Goal: Transaction & Acquisition: Purchase product/service

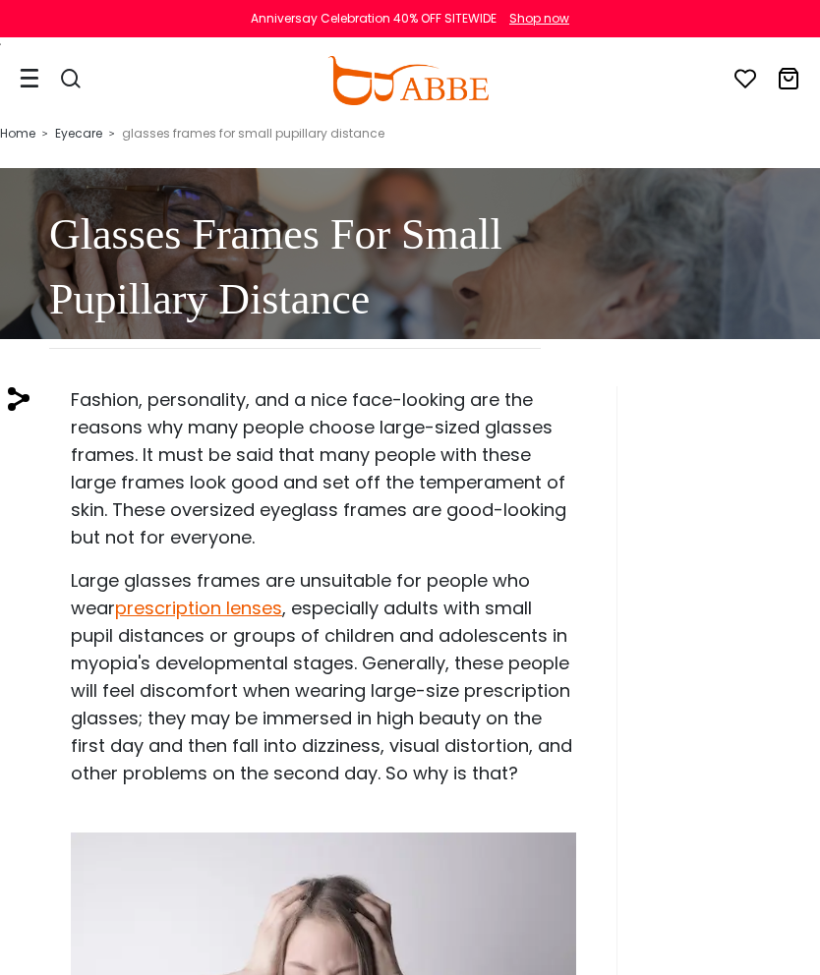
click at [35, 76] on icon at bounding box center [30, 78] width 20 height 21
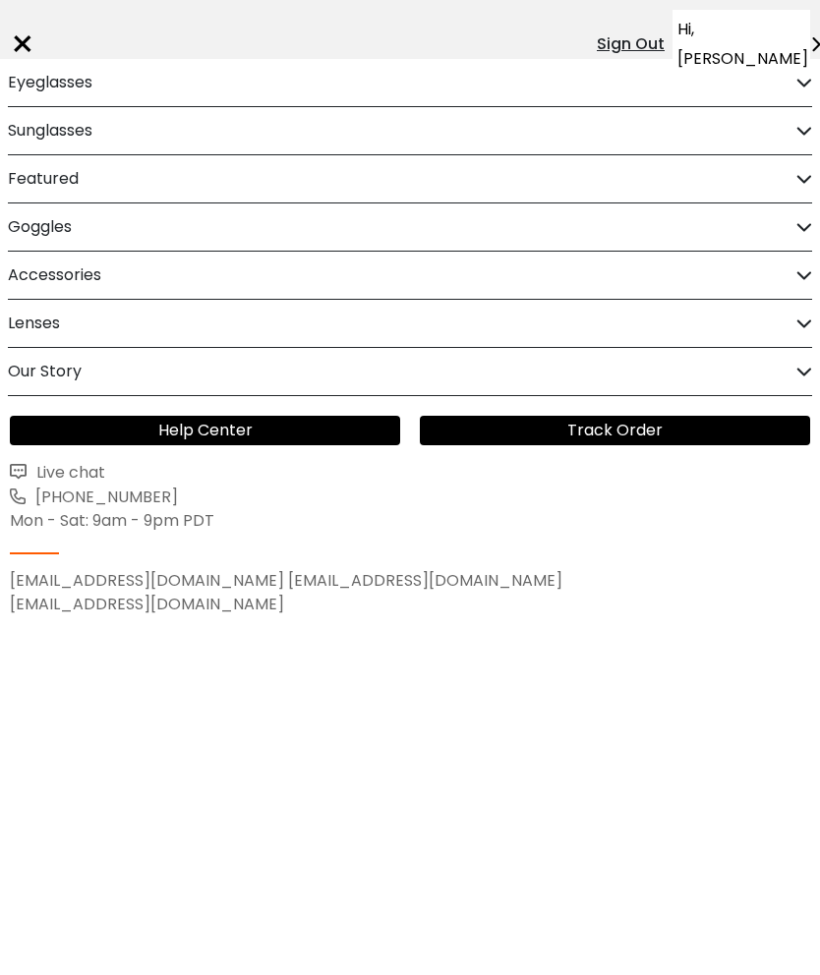
click at [35, 84] on h2 "Eyeglasses" at bounding box center [50, 82] width 85 height 47
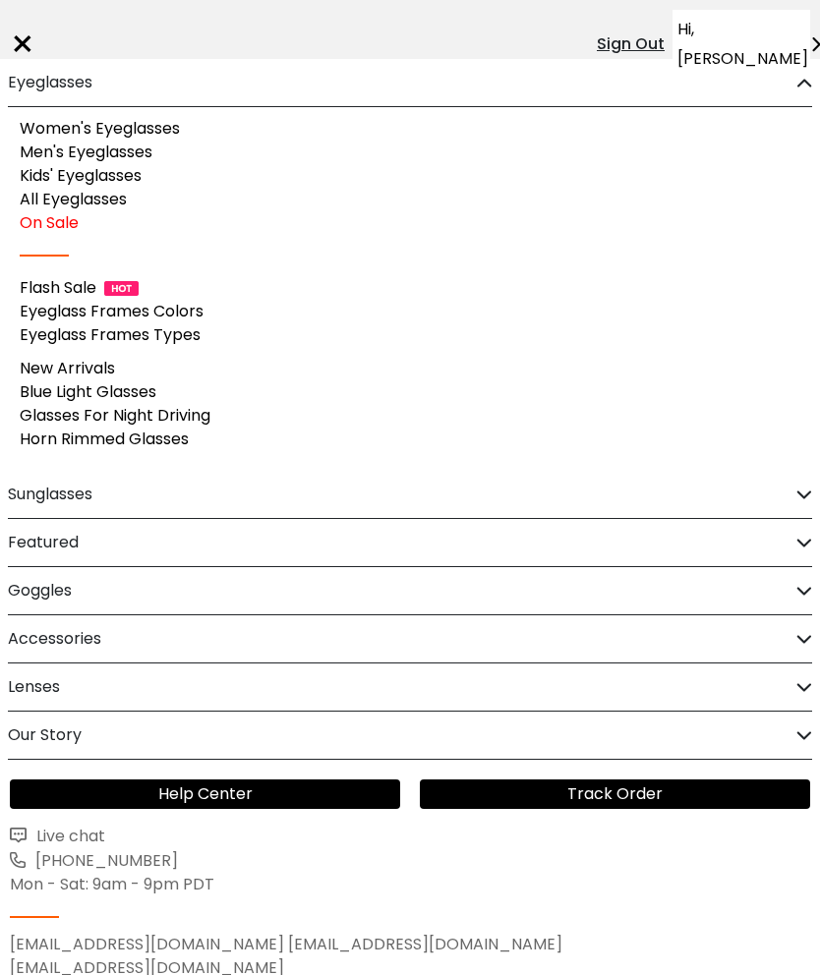
click at [65, 292] on link "Flash Sale" at bounding box center [58, 287] width 77 height 23
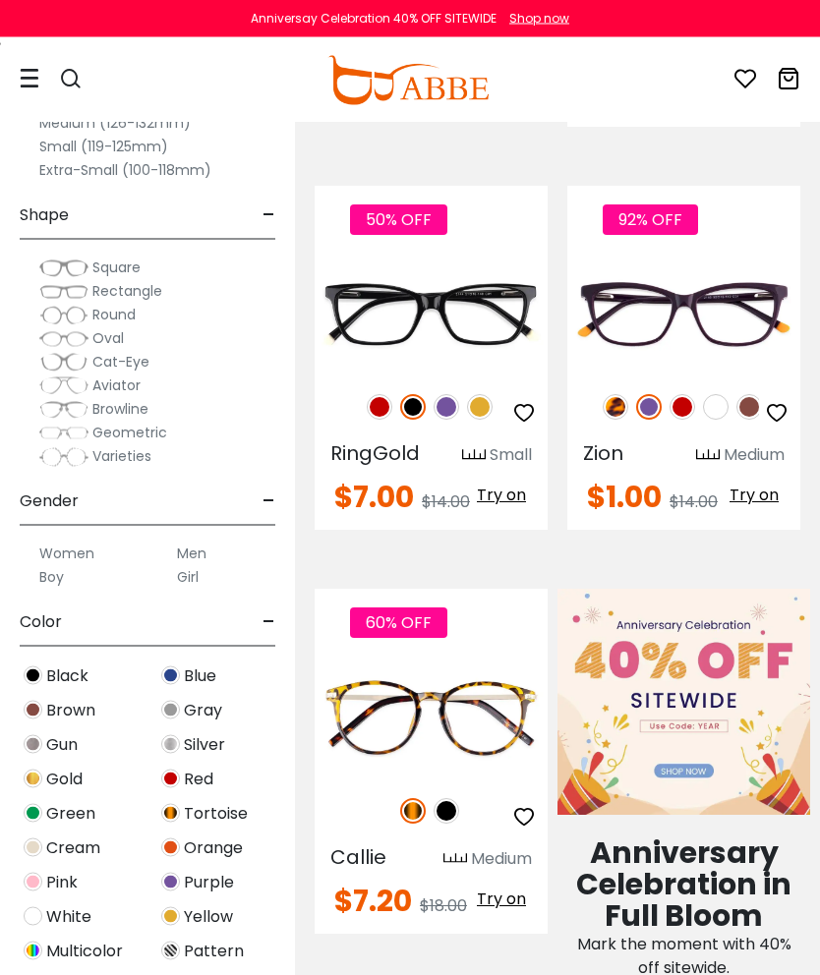
scroll to position [833, 0]
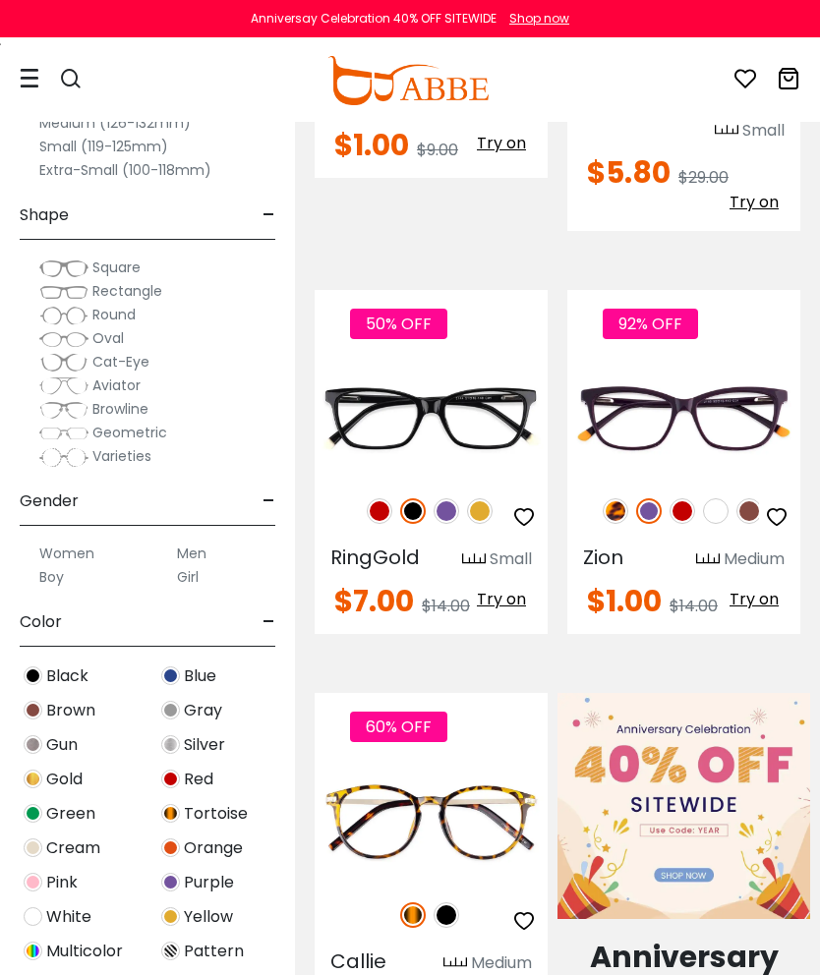
click at [676, 498] on img at bounding box center [682, 511] width 26 height 26
click at [615, 498] on img at bounding box center [616, 511] width 26 height 26
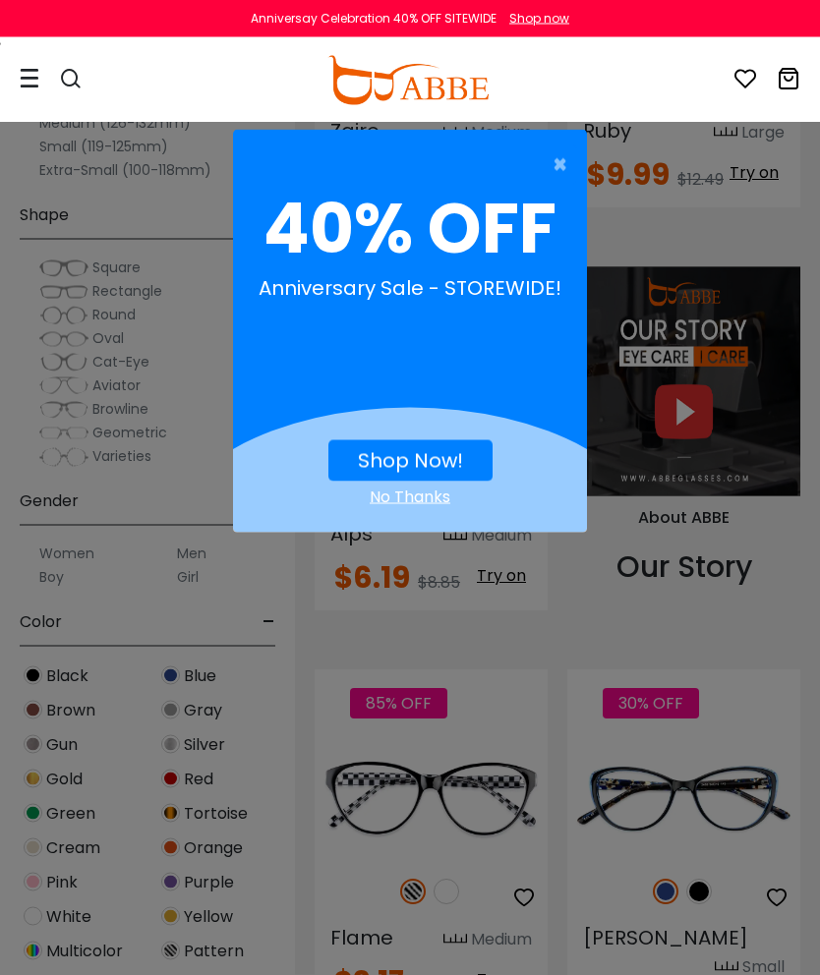
scroll to position [2544, 0]
click at [555, 168] on span "×" at bounding box center [564, 164] width 25 height 39
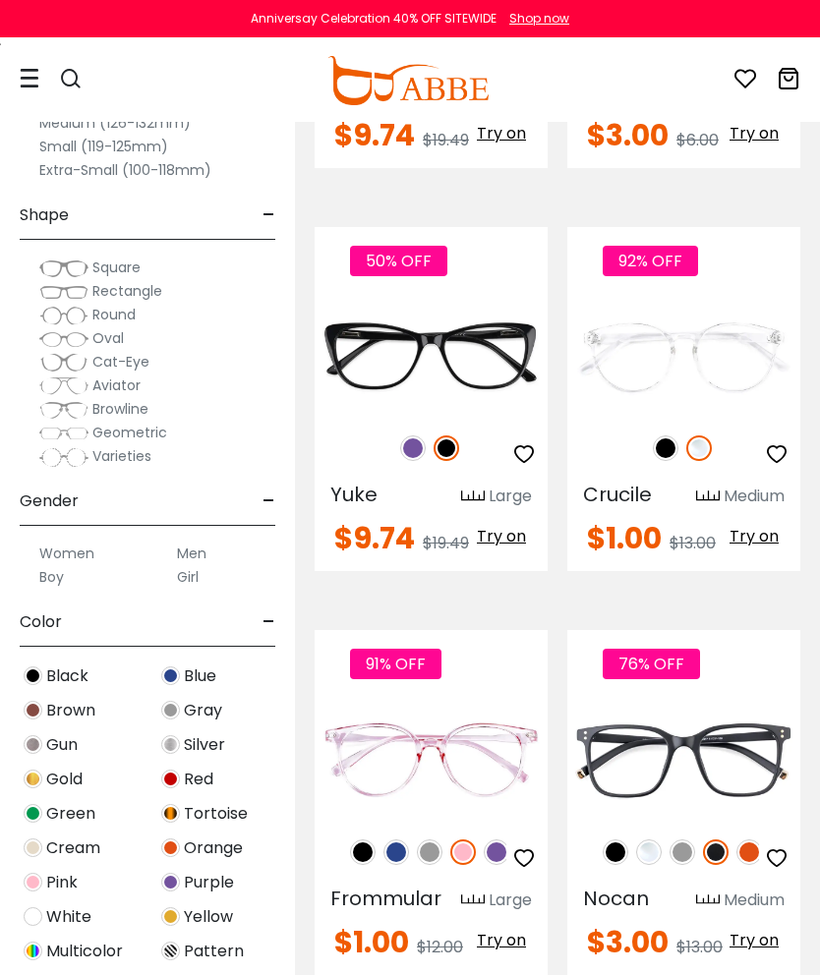
scroll to position [5139, 0]
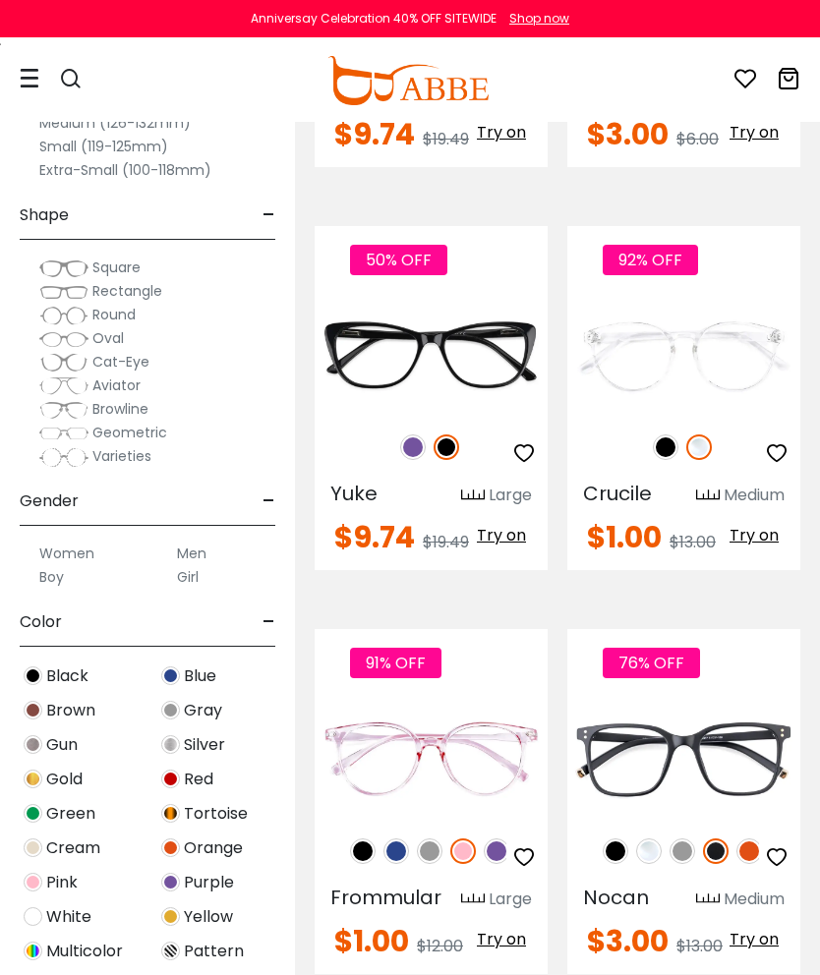
click at [0, 0] on img at bounding box center [0, 0] width 0 height 0
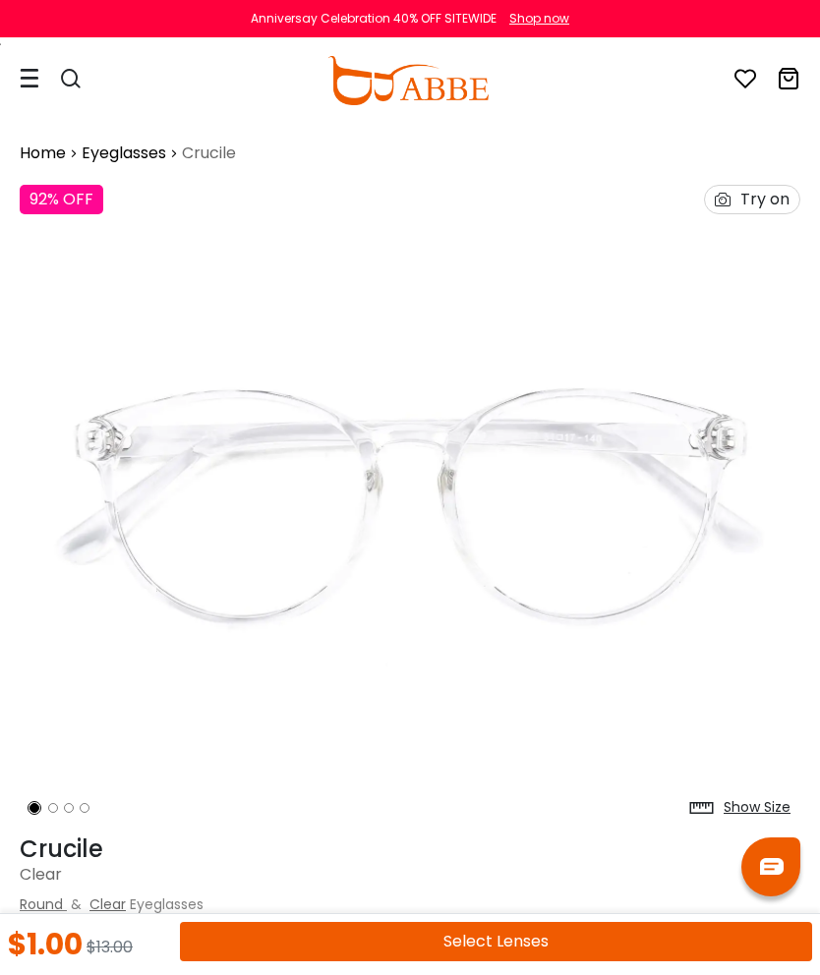
scroll to position [54, 0]
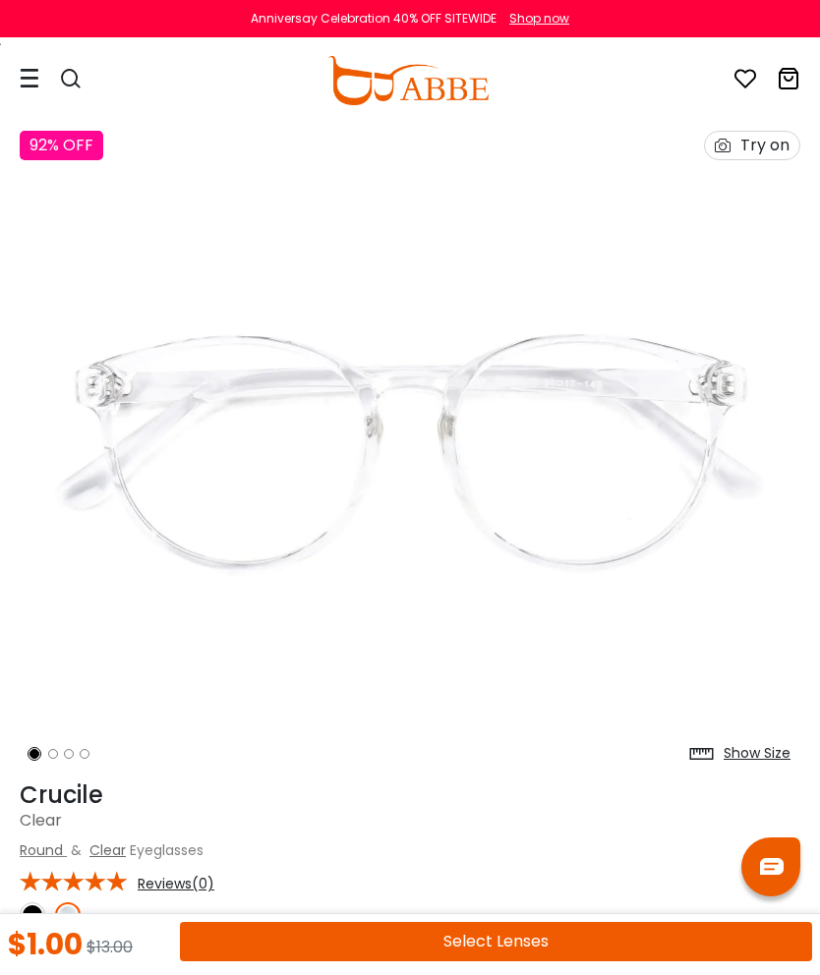
click at [508, 961] on button "Select Lenses" at bounding box center [496, 941] width 632 height 39
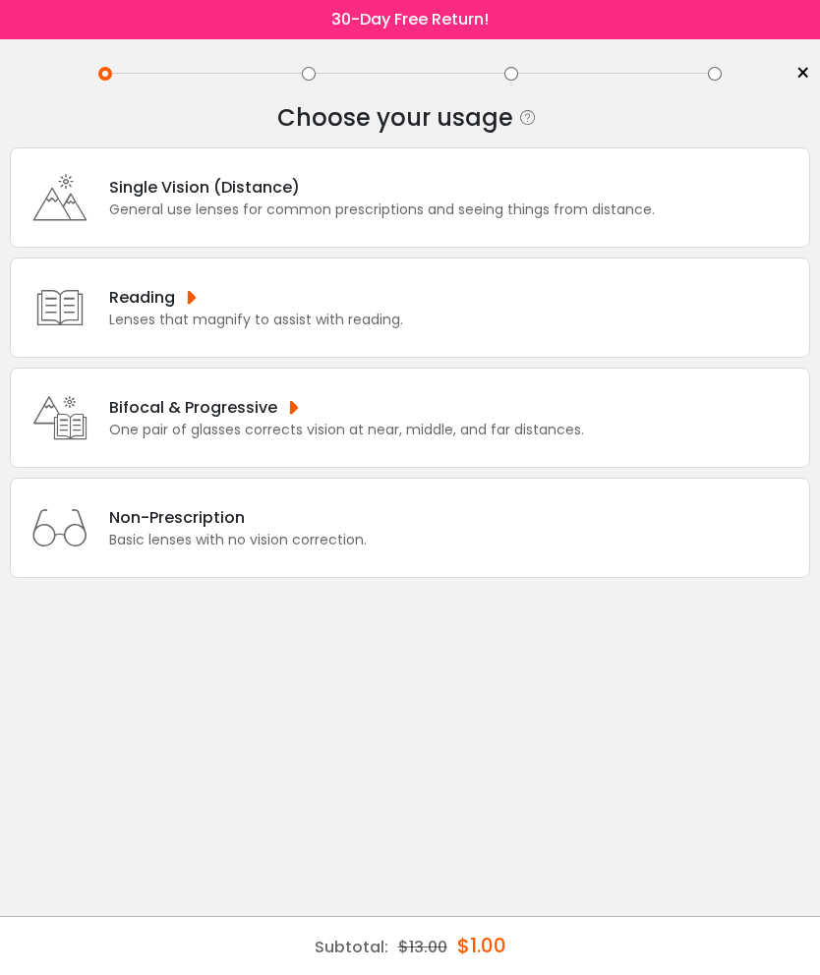
click at [646, 209] on div "General use lenses for common prescriptions and seeing things from distance." at bounding box center [382, 210] width 546 height 21
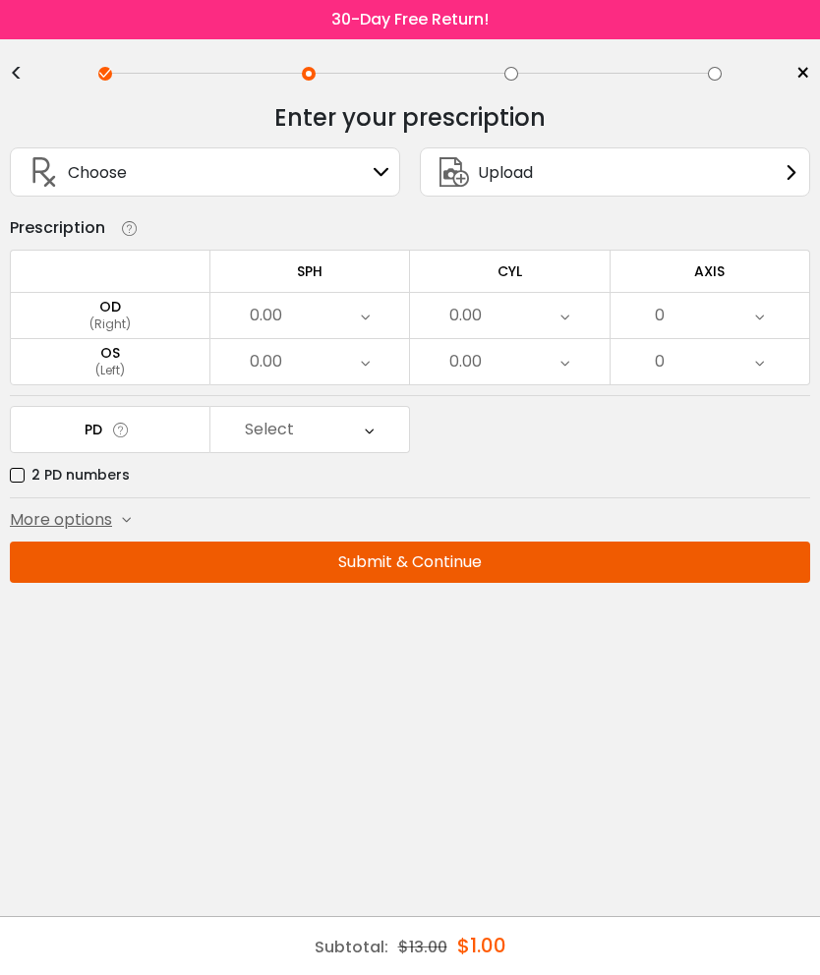
click at [348, 313] on div "0.00" at bounding box center [310, 315] width 200 height 45
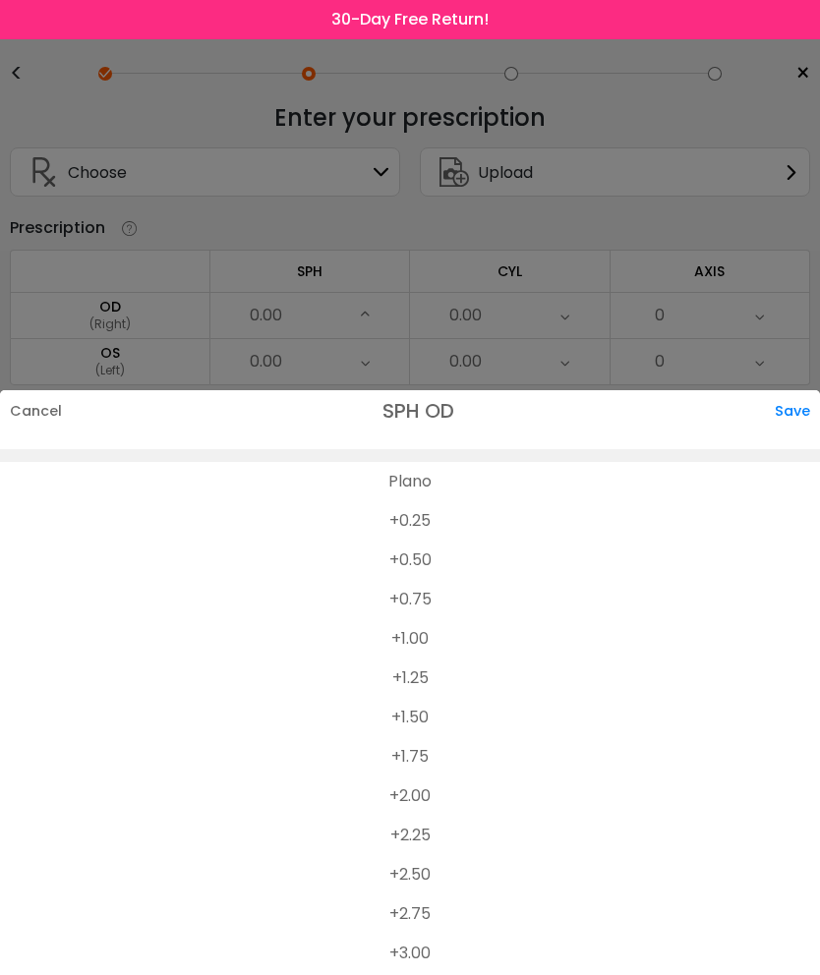
scroll to position [3183, 0]
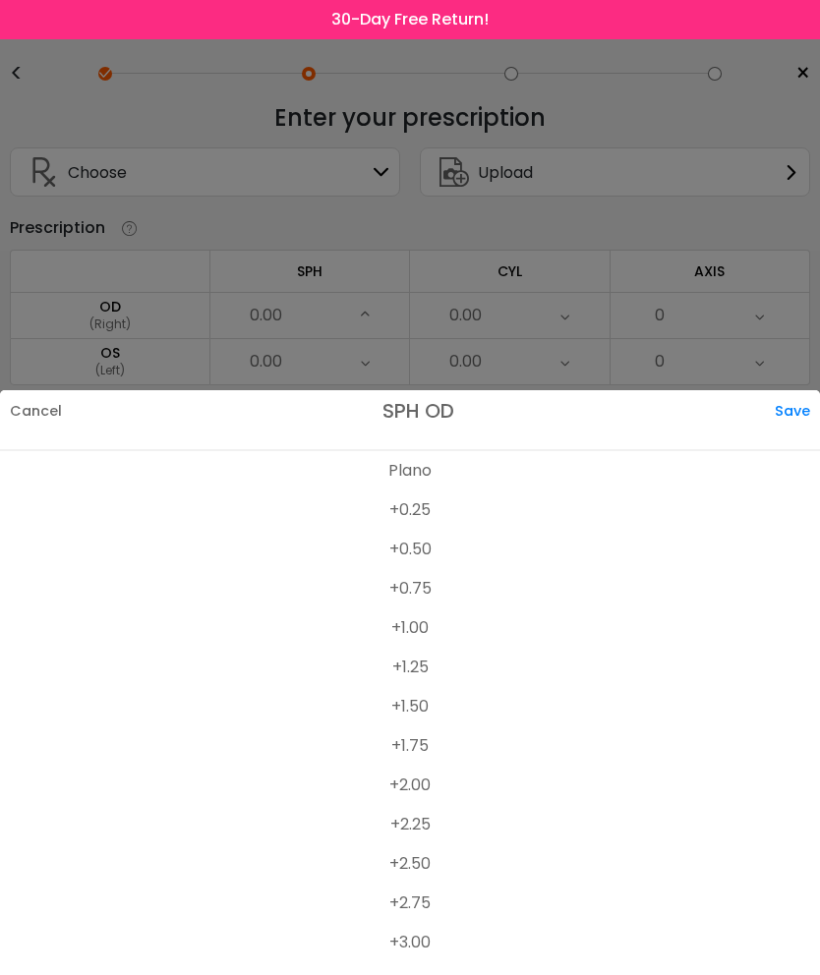
click at [409, 805] on li "+2.25" at bounding box center [410, 824] width 820 height 39
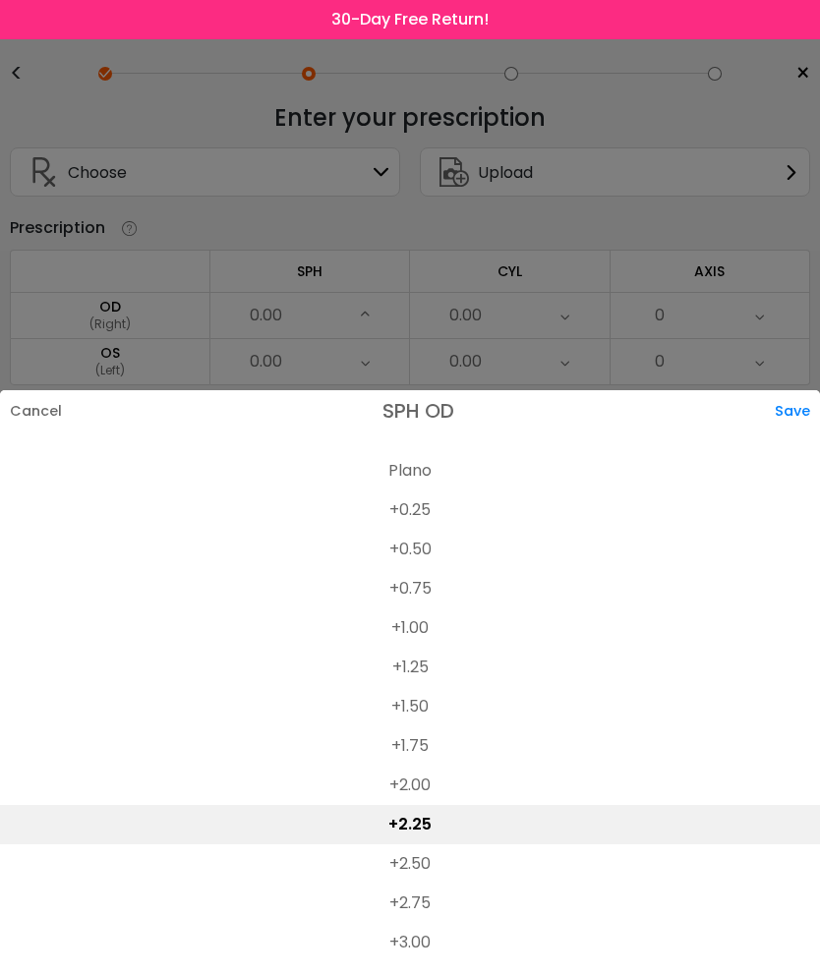
click at [788, 390] on div "Save" at bounding box center [797, 410] width 45 height 41
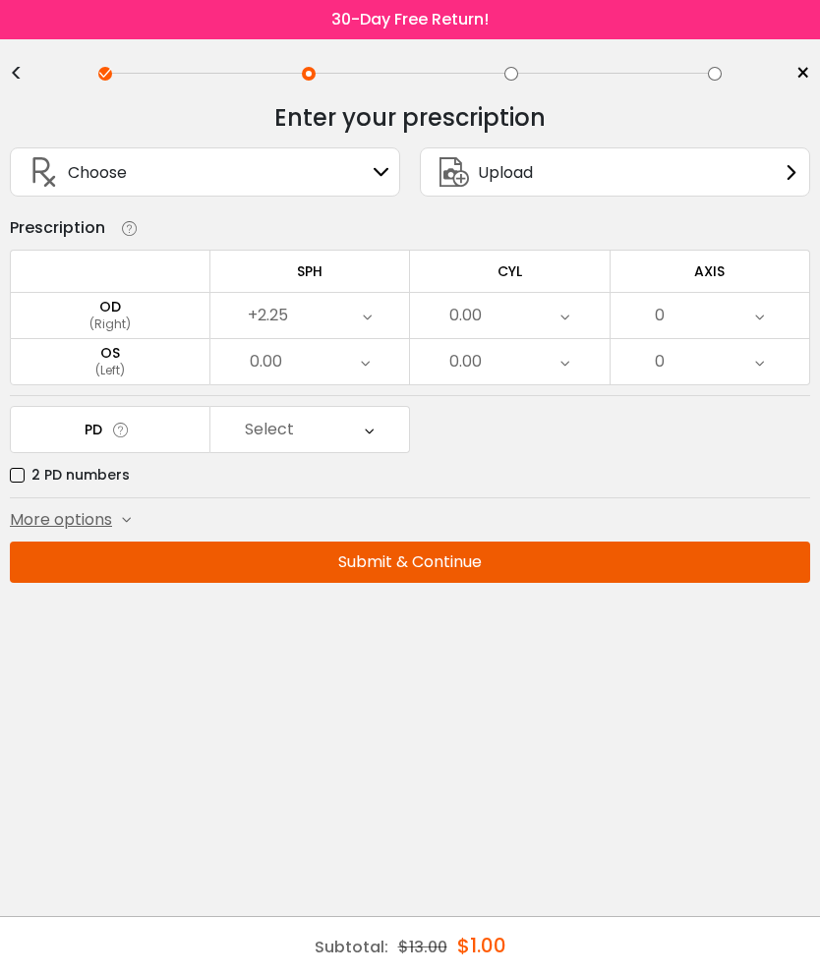
click at [569, 322] on icon at bounding box center [564, 315] width 9 height 45
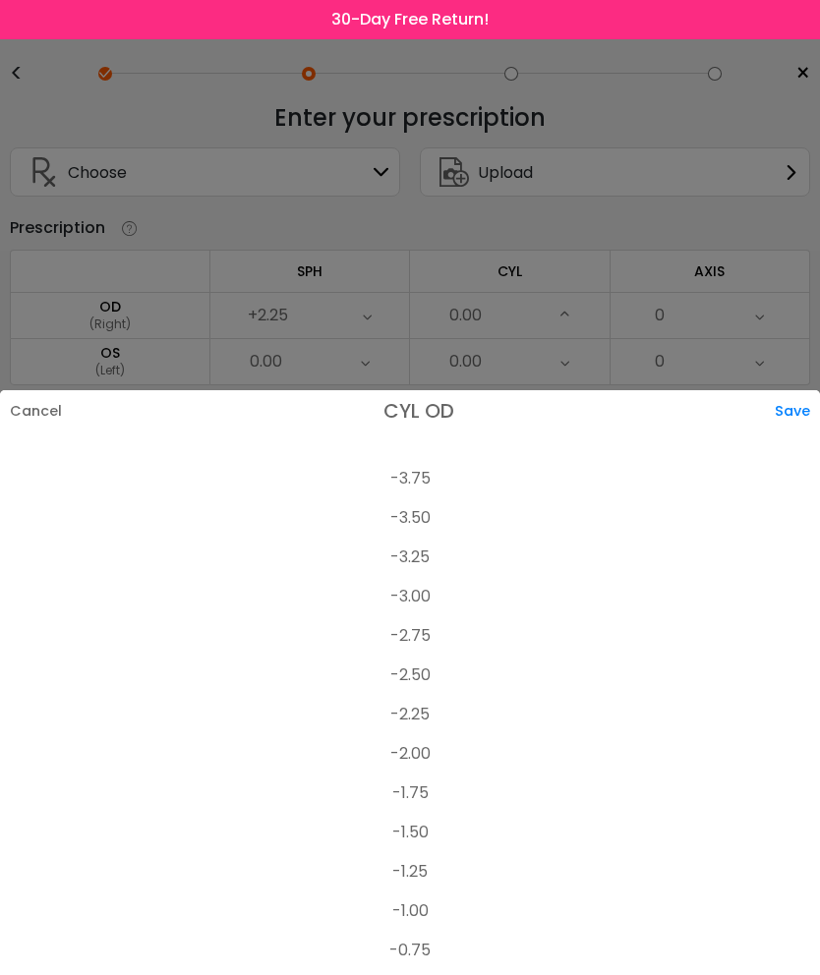
scroll to position [342, 0]
click at [421, 500] on li "-3.50" at bounding box center [410, 519] width 820 height 39
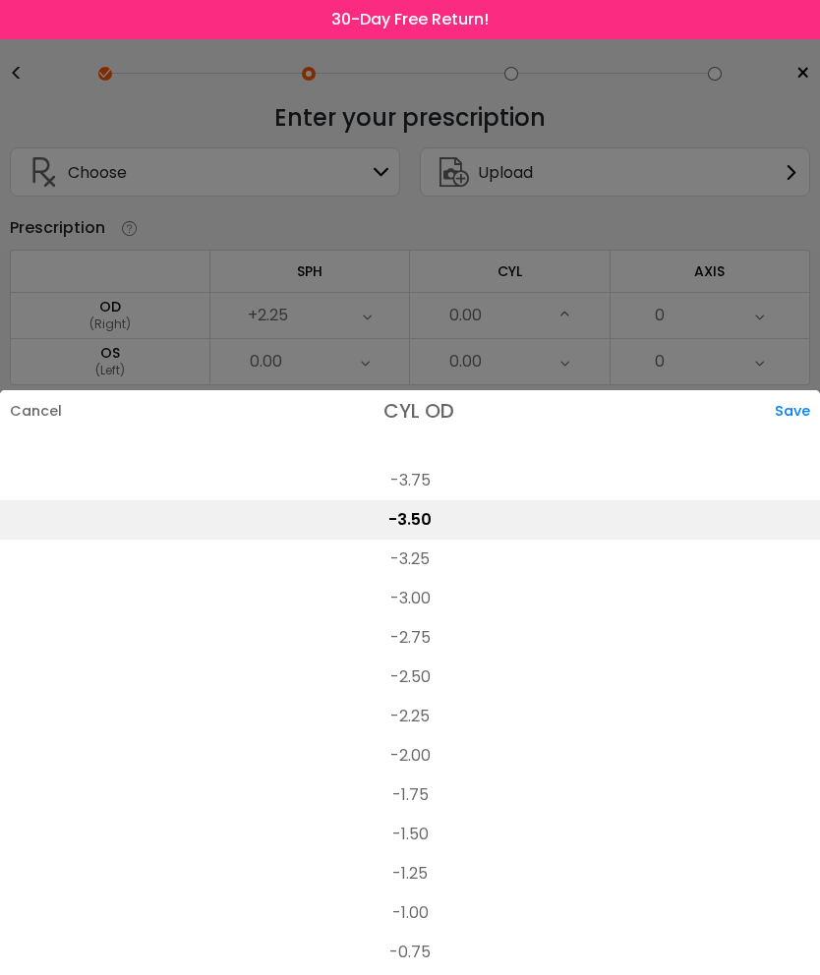
click at [786, 390] on div "Save" at bounding box center [797, 410] width 45 height 41
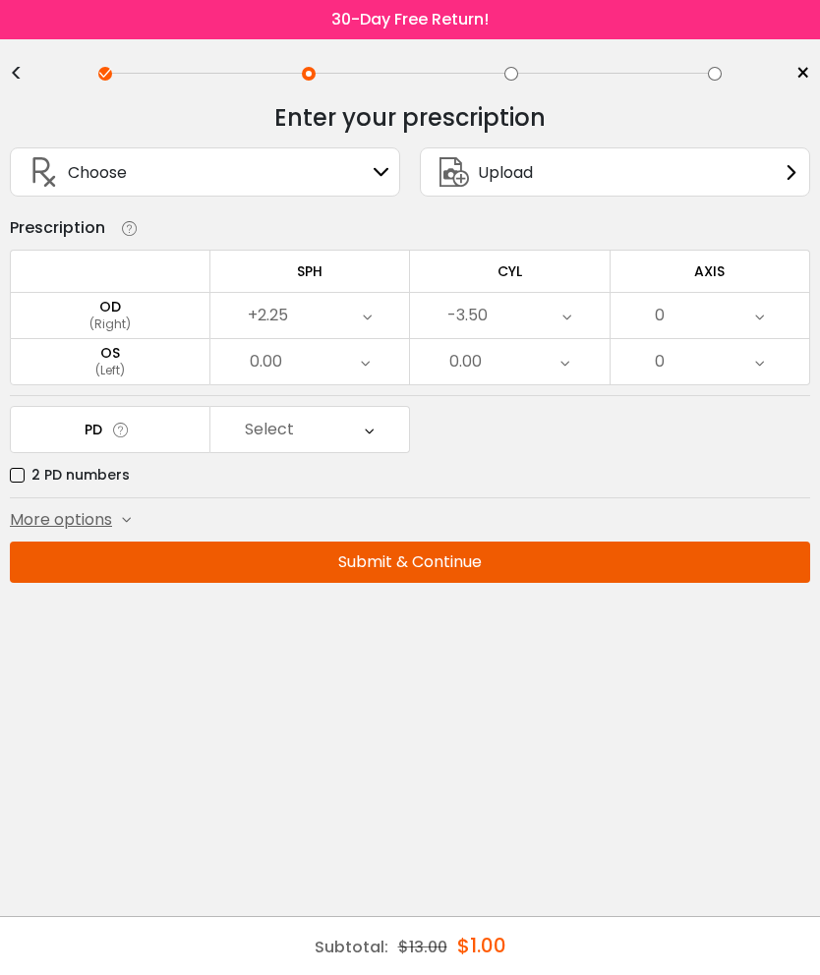
click at [740, 319] on div "0" at bounding box center [710, 315] width 200 height 45
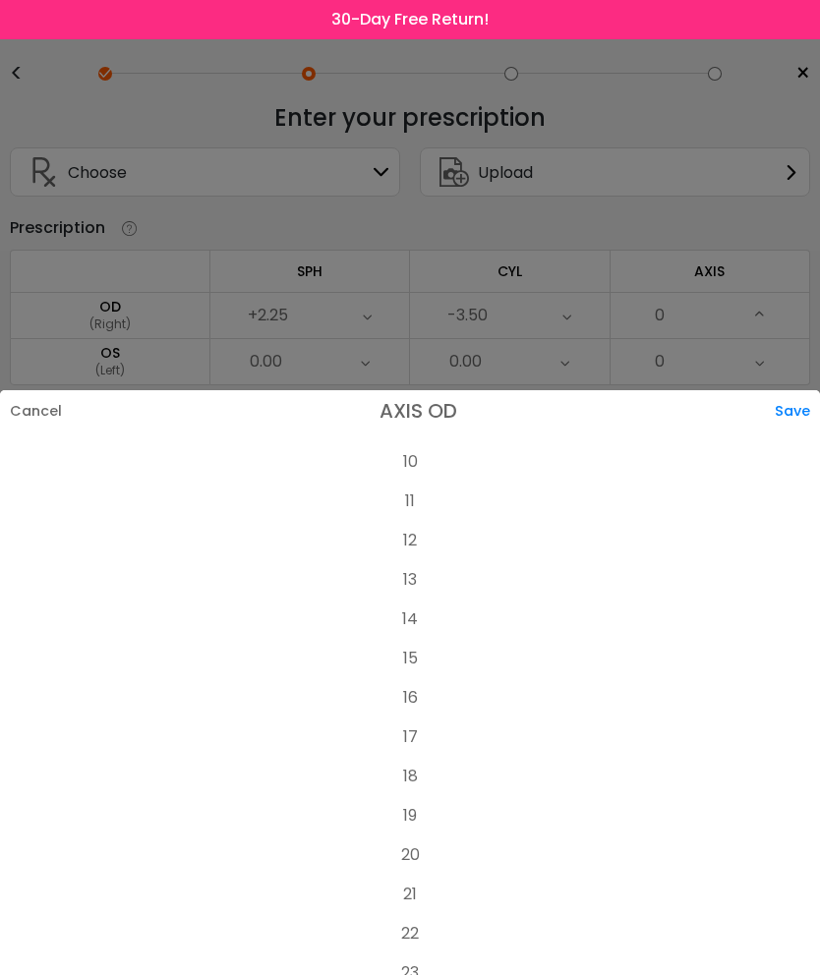
scroll to position [397, 0]
click at [406, 642] on li "15" at bounding box center [410, 661] width 820 height 39
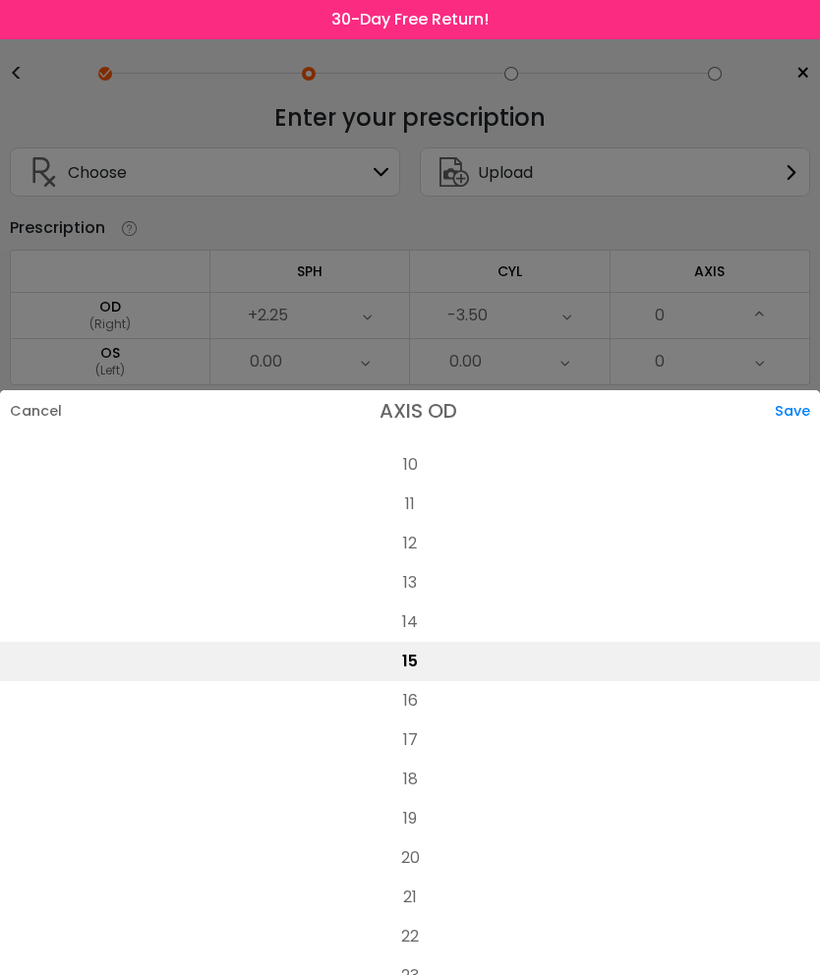
click at [782, 390] on div "Save" at bounding box center [797, 410] width 45 height 41
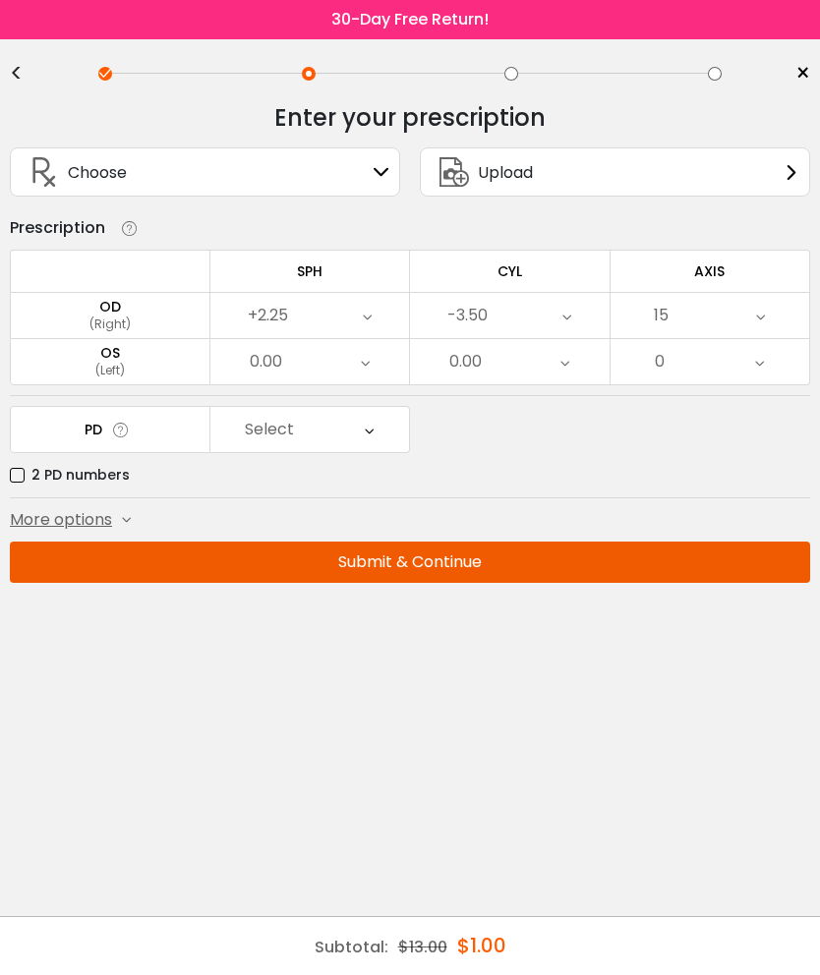
click at [737, 368] on div "0" at bounding box center [710, 361] width 200 height 45
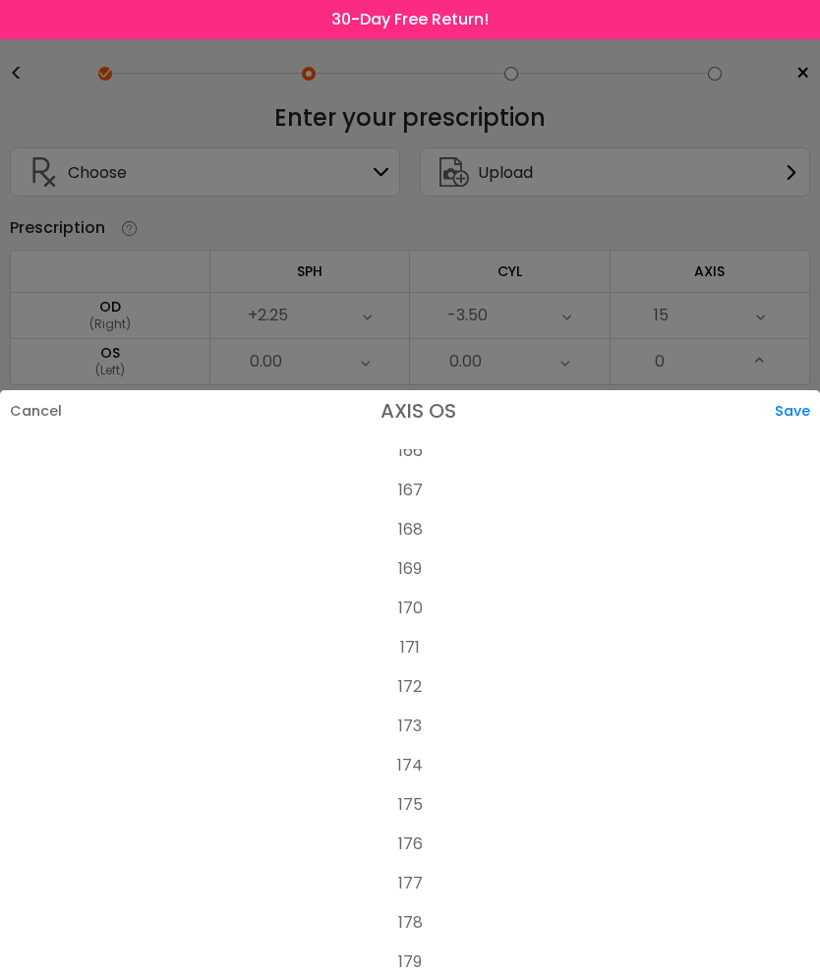
scroll to position [6544, 0]
click at [413, 590] on li "170" at bounding box center [410, 609] width 820 height 39
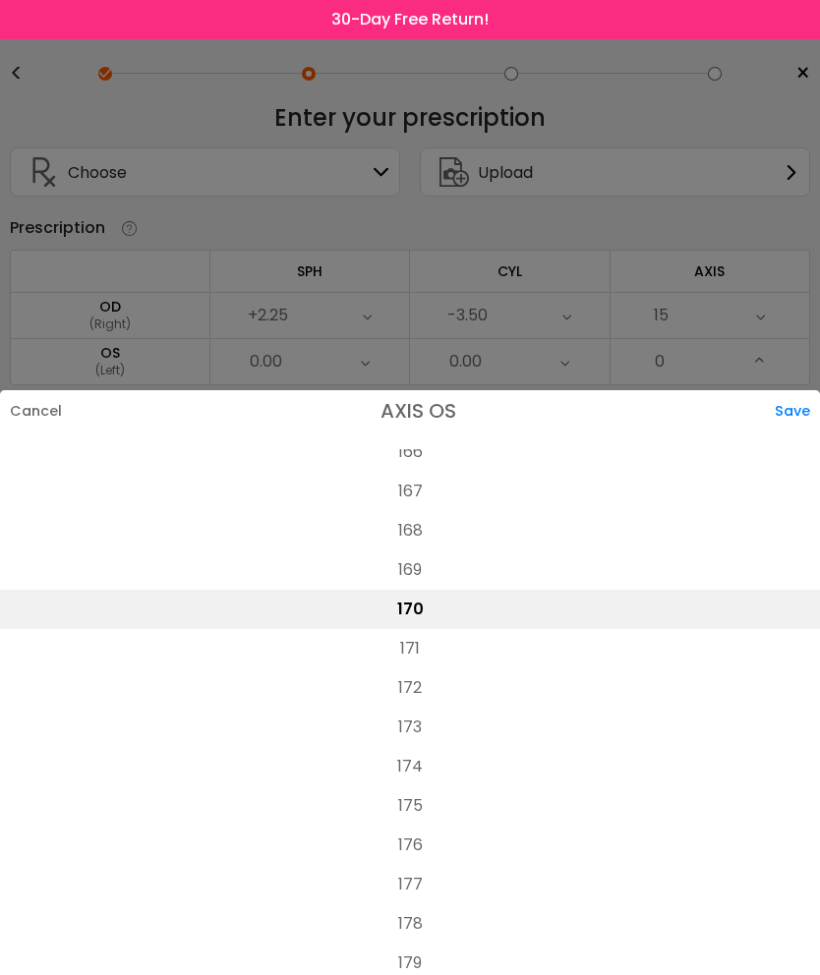
click at [790, 390] on div "Save" at bounding box center [797, 410] width 45 height 41
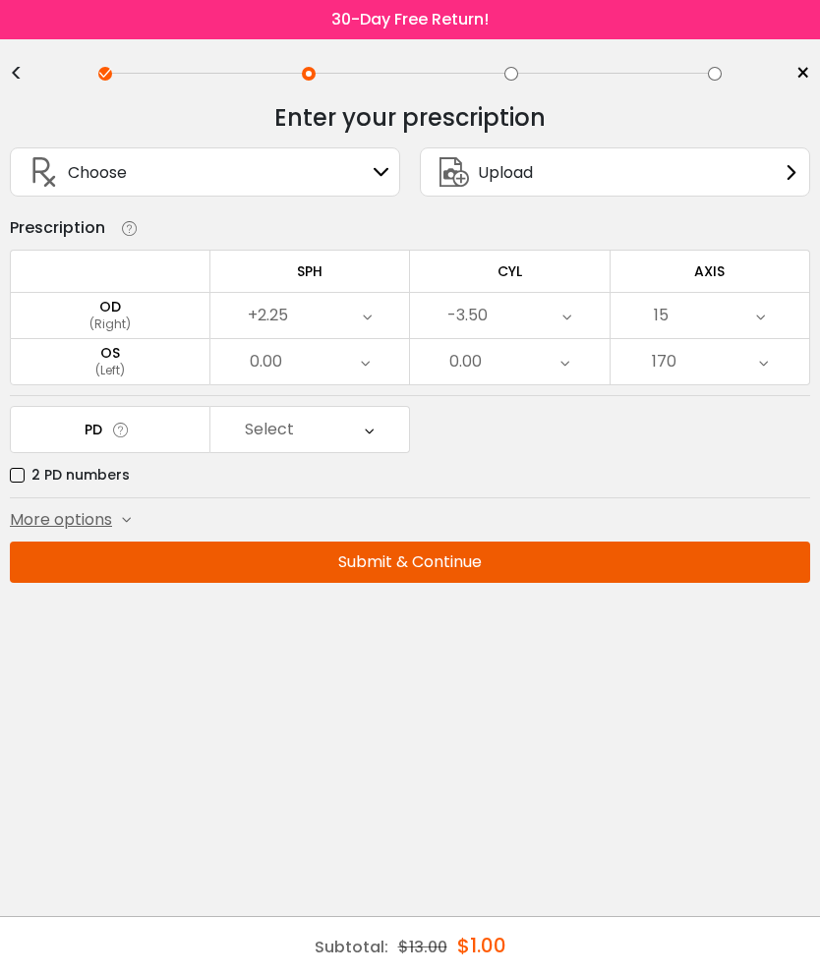
click at [368, 368] on icon at bounding box center [365, 361] width 9 height 45
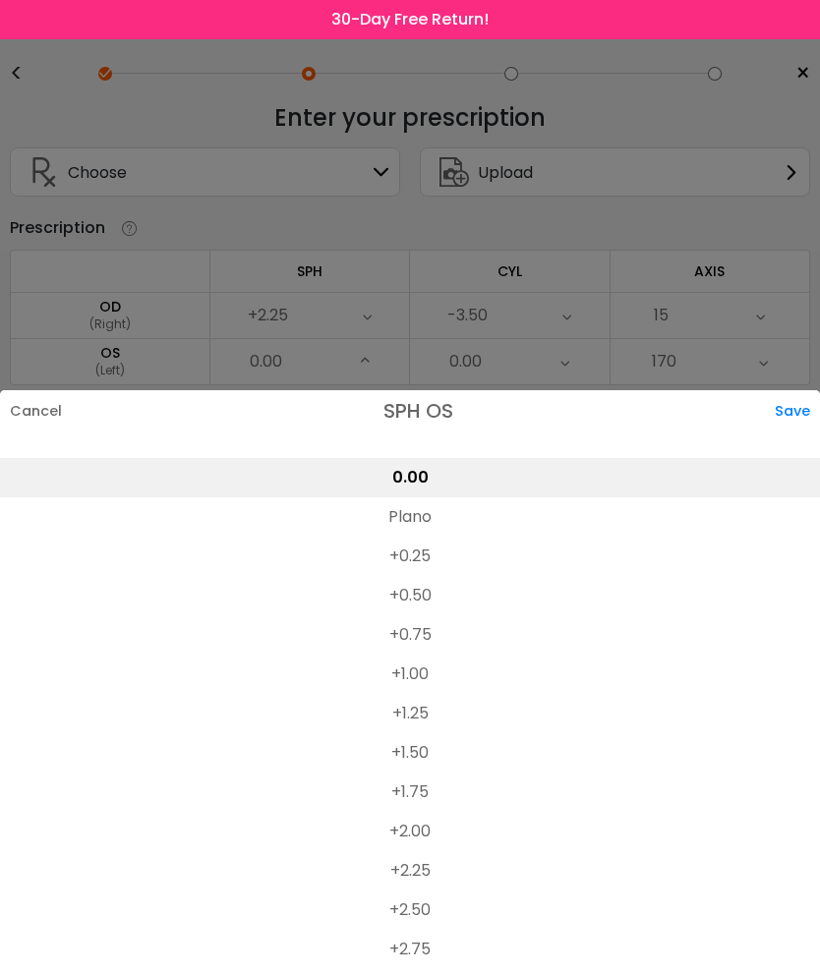
scroll to position [3135, 0]
click at [411, 971] on li "+3.00" at bounding box center [410, 990] width 820 height 39
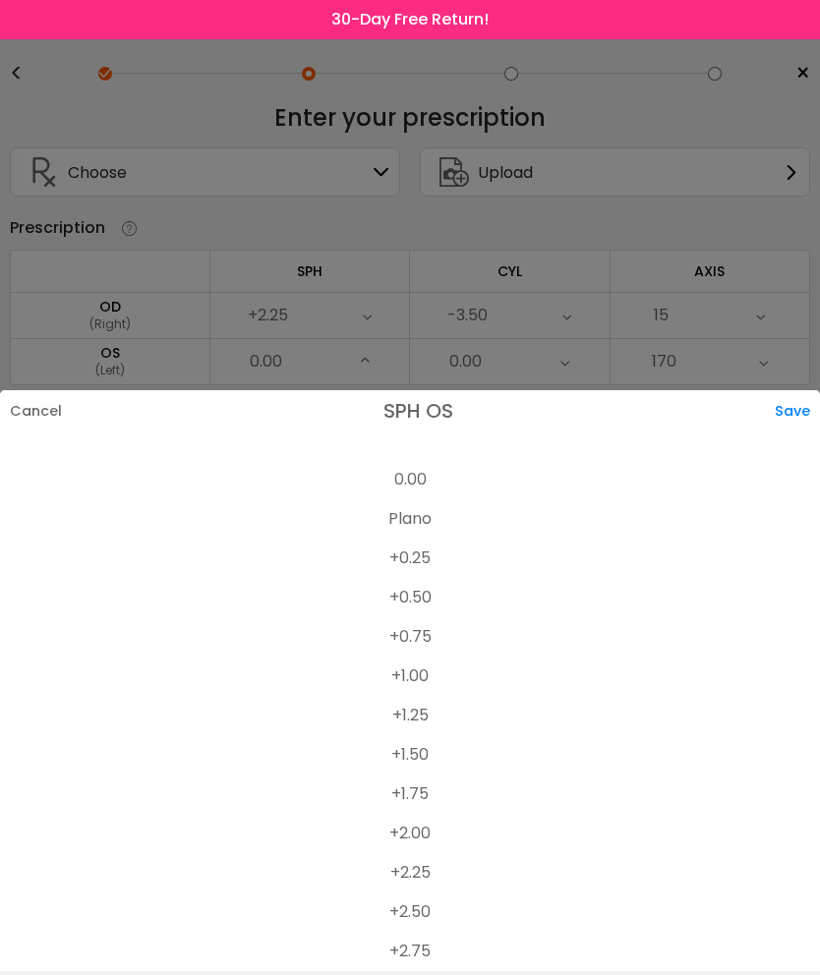
click at [799, 390] on div "Save" at bounding box center [797, 410] width 45 height 41
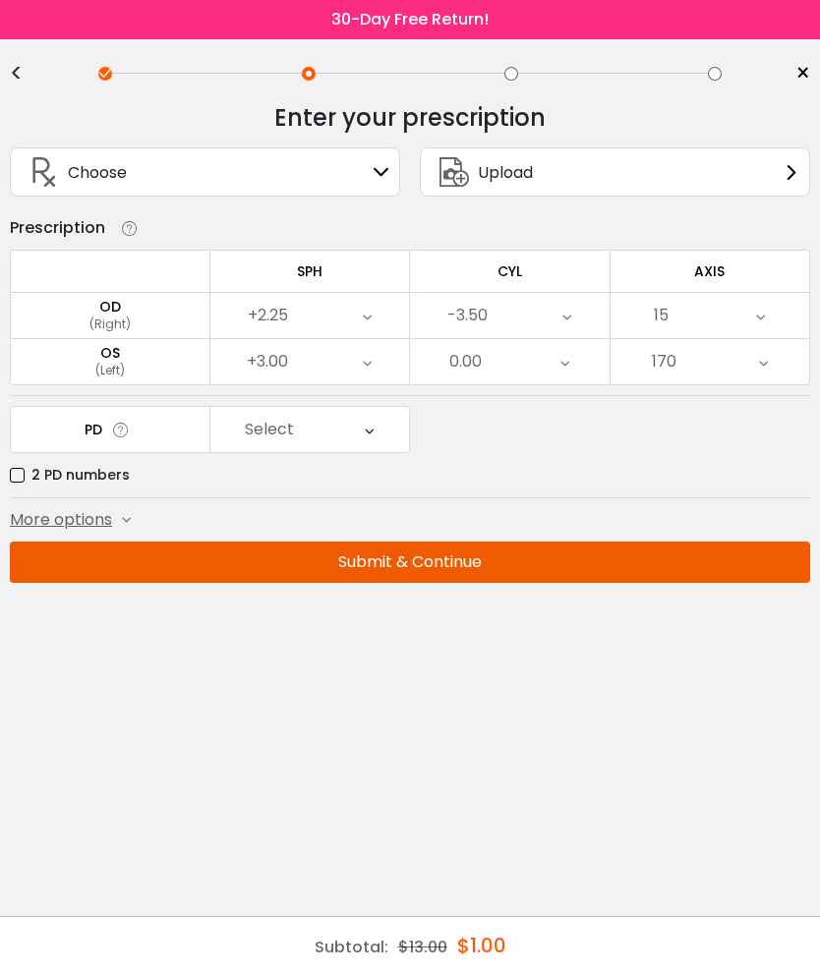
click at [554, 365] on div "0.00" at bounding box center [510, 361] width 200 height 45
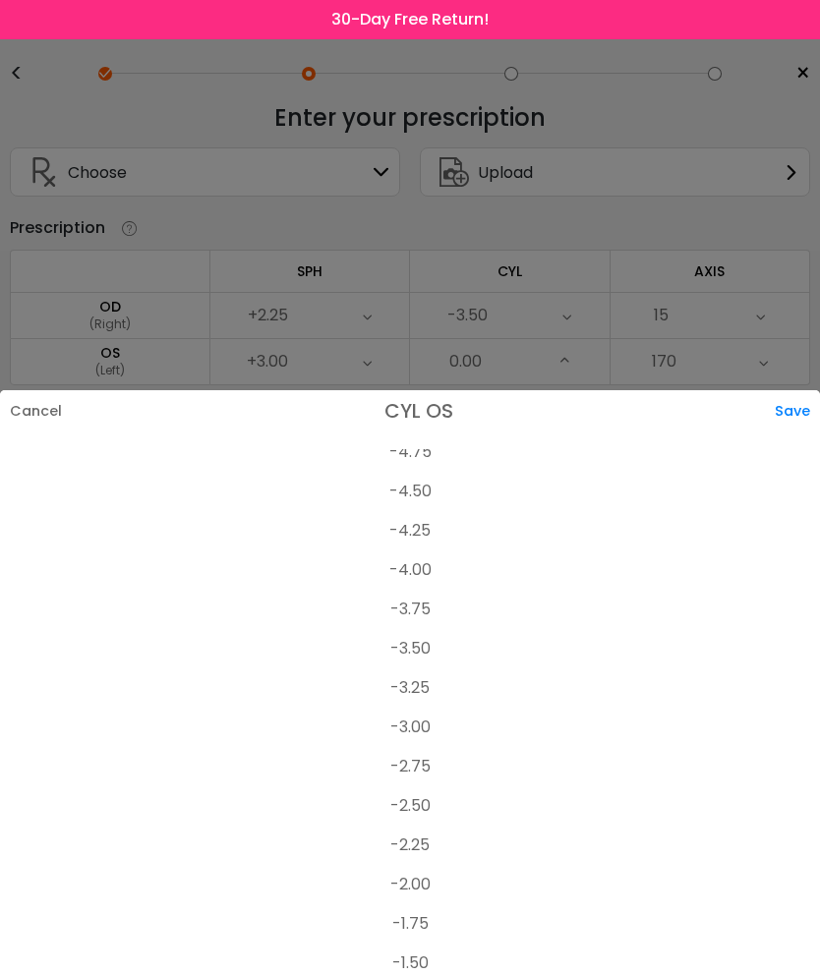
scroll to position [211, 0]
click at [426, 552] on li "-4.00" at bounding box center [410, 571] width 820 height 39
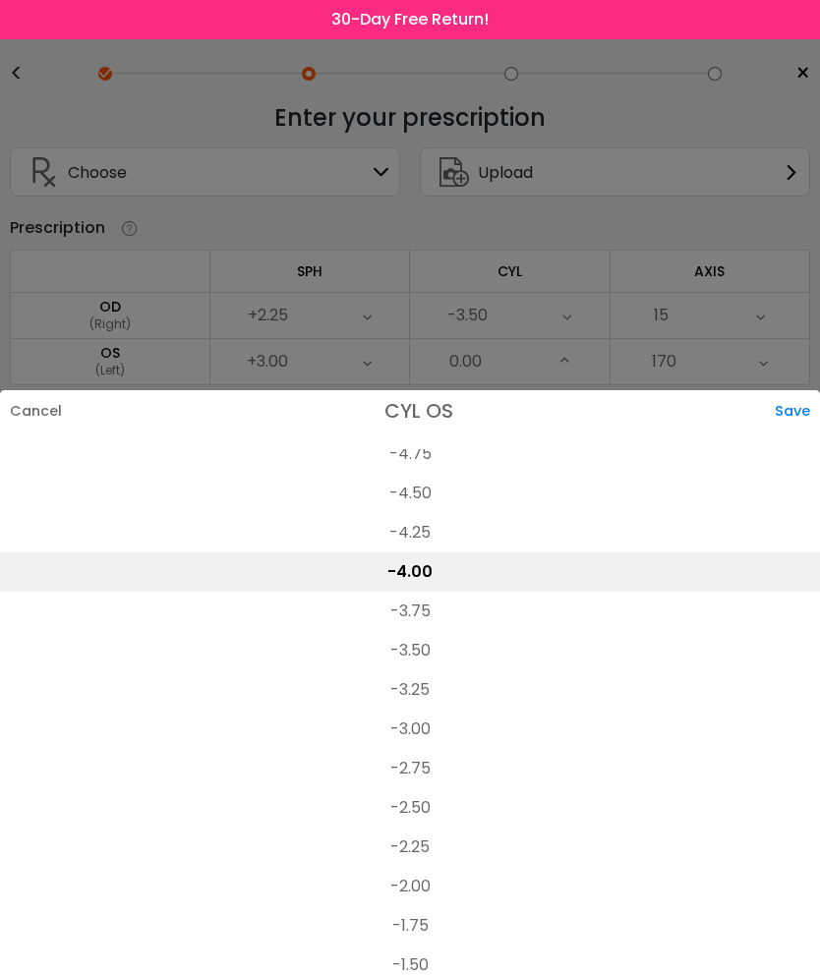
click at [789, 390] on div "Save" at bounding box center [797, 410] width 45 height 41
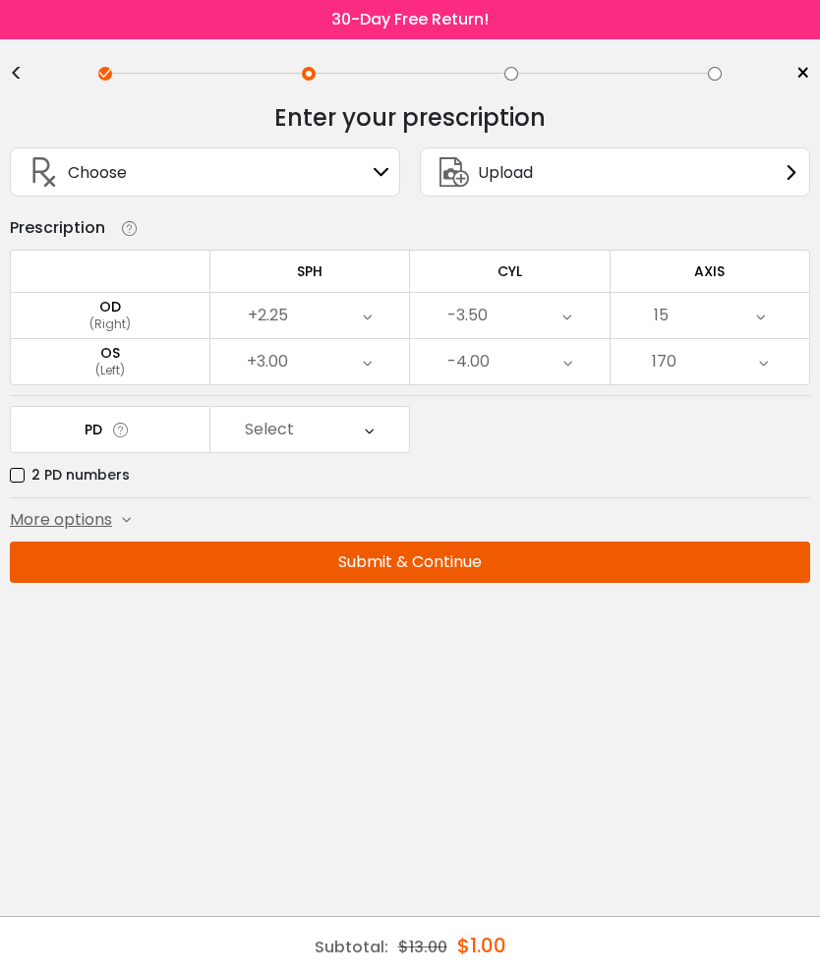
click at [355, 439] on div "Select" at bounding box center [310, 429] width 200 height 45
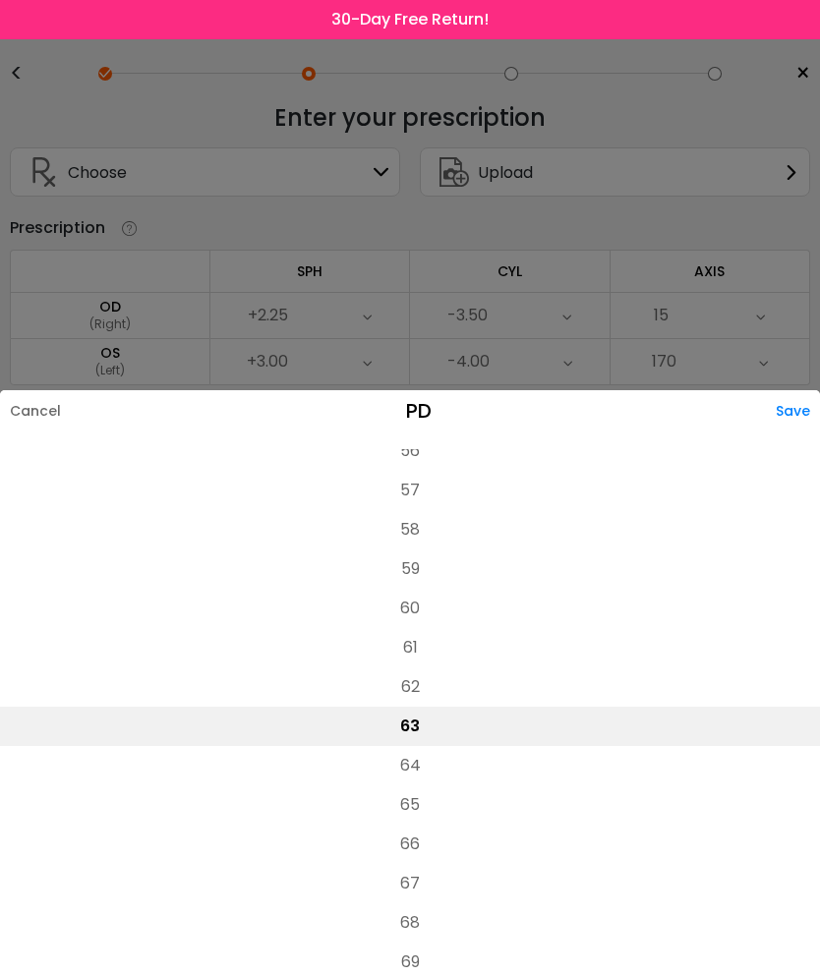
click at [297, 285] on div at bounding box center [410, 487] width 820 height 975
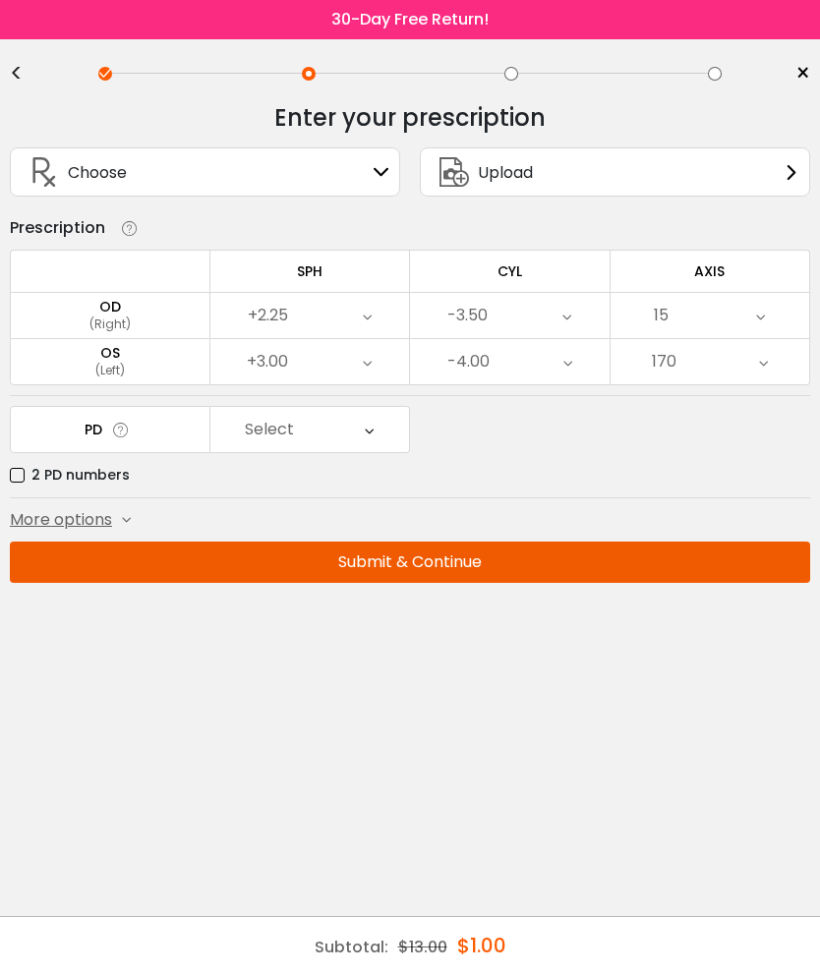
click at [19, 488] on label "2 PD numbers" at bounding box center [70, 475] width 120 height 25
click at [376, 432] on icon at bounding box center [373, 429] width 9 height 45
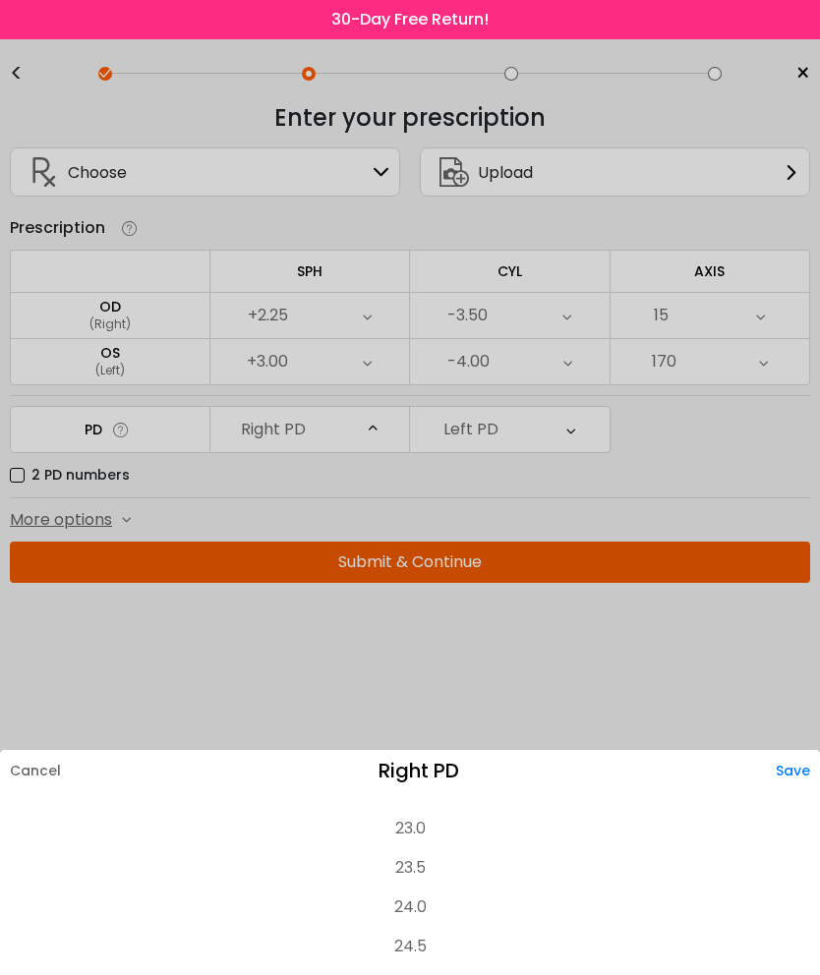
scroll to position [372, 0]
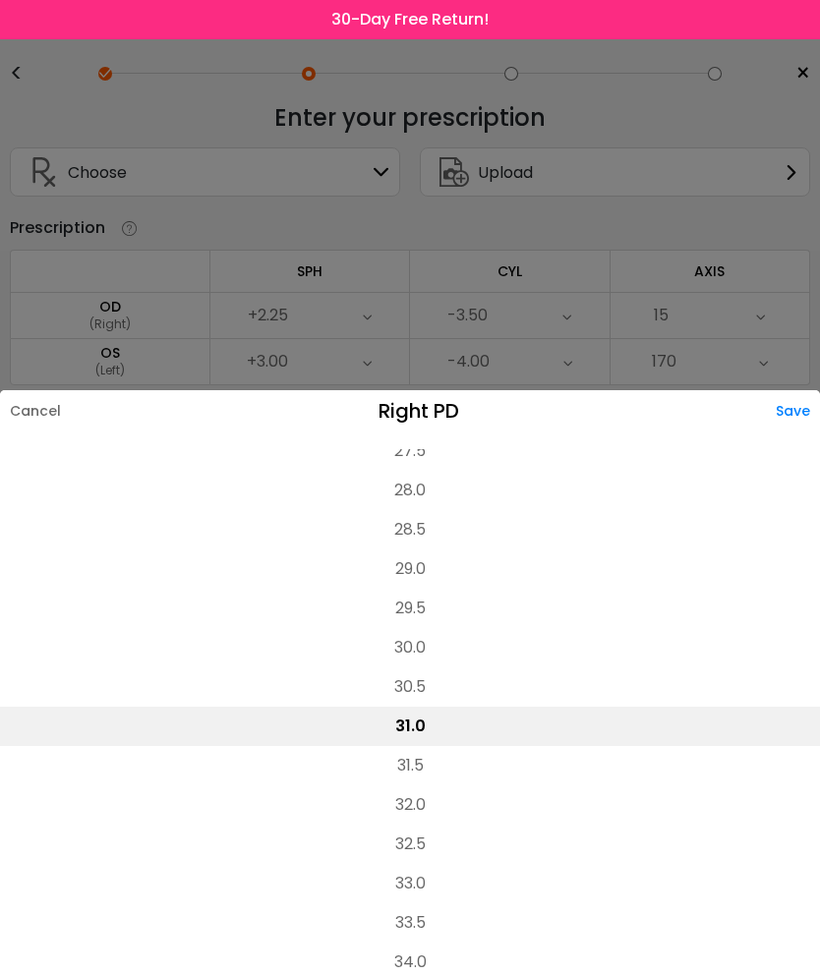
click at [413, 471] on li "28.0" at bounding box center [410, 490] width 820 height 39
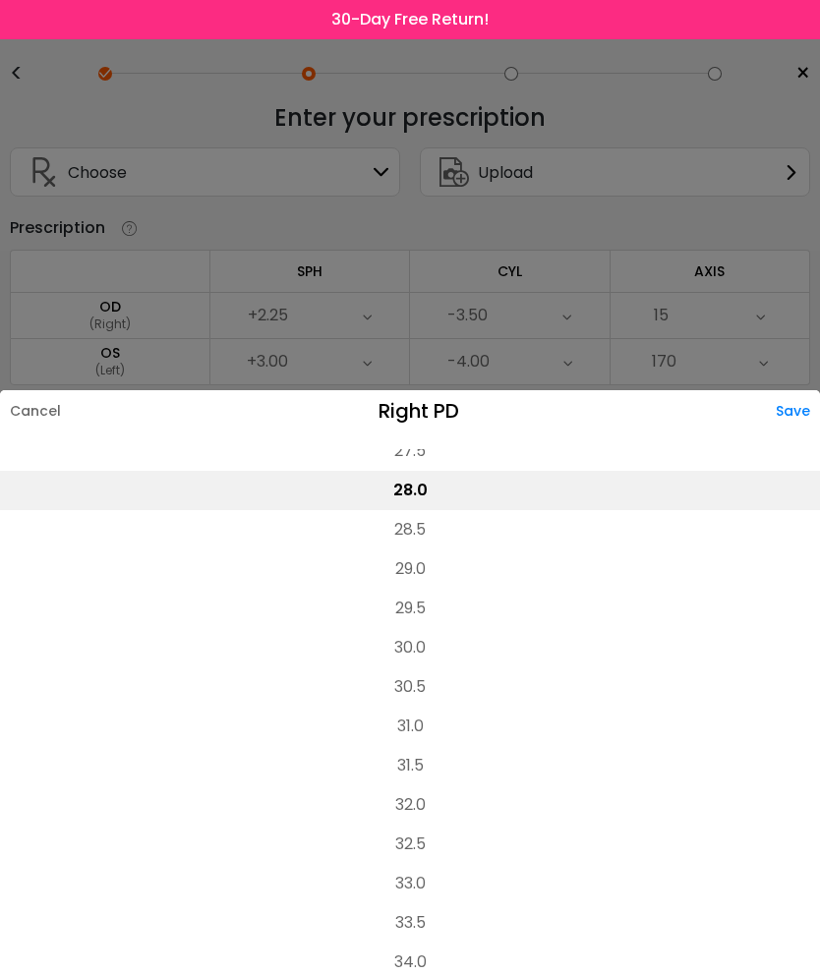
click at [786, 390] on div "Save" at bounding box center [798, 410] width 44 height 41
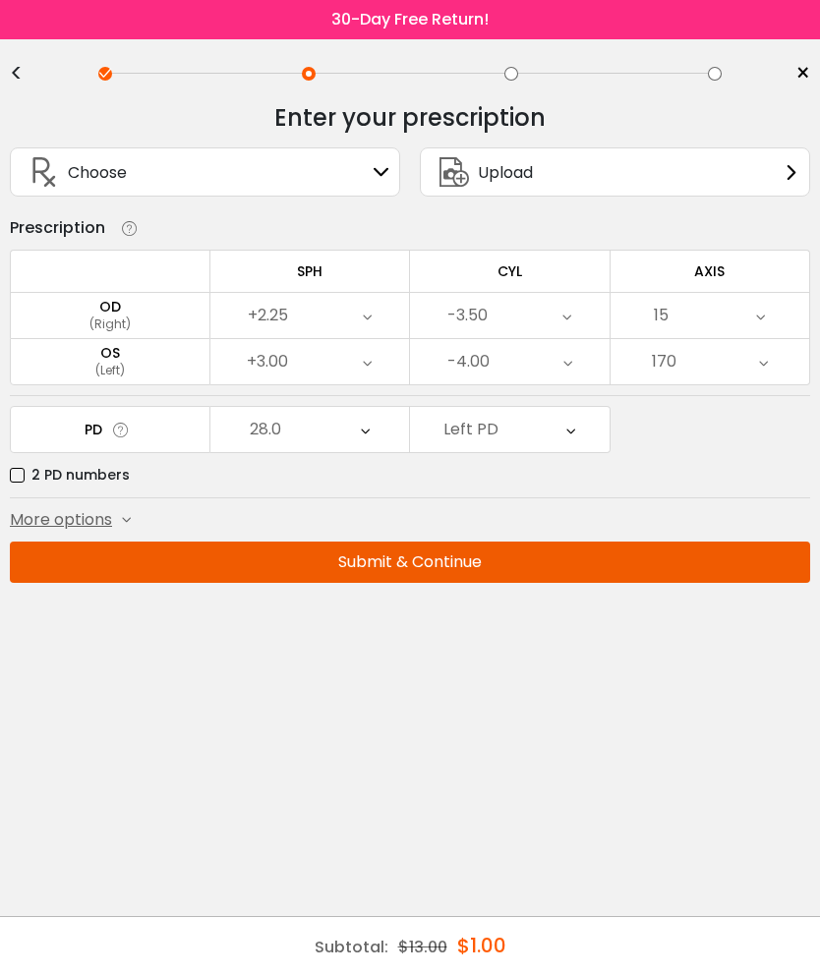
click at [566, 436] on icon at bounding box center [570, 429] width 9 height 45
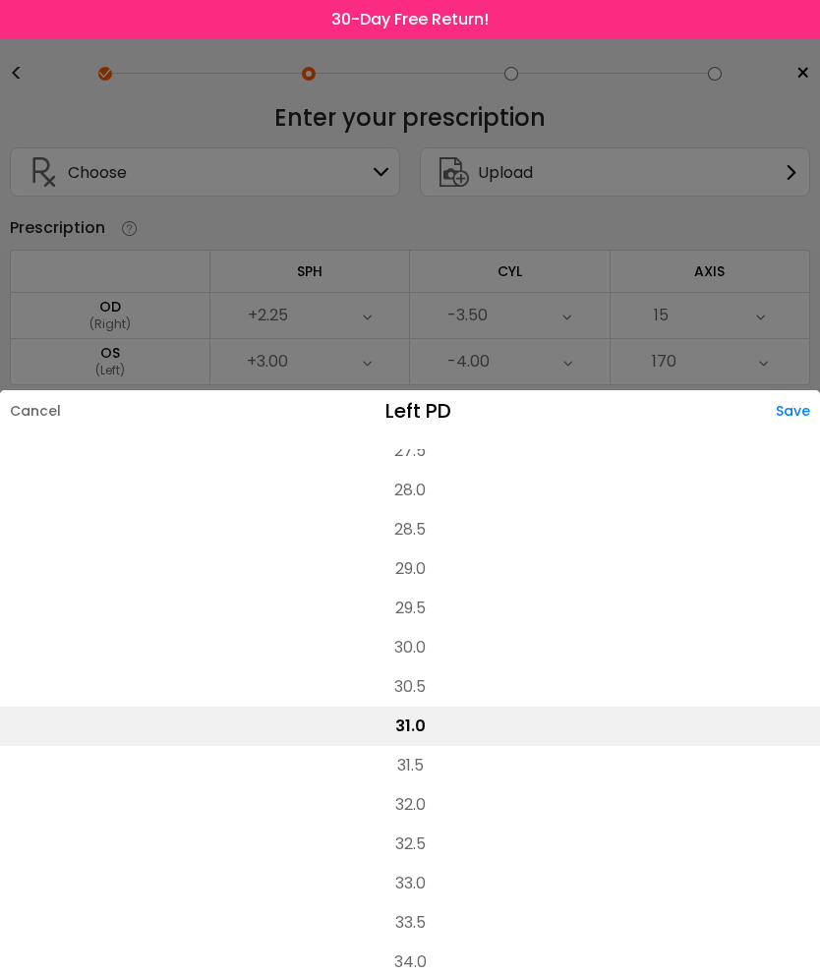
click at [421, 589] on li "29.5" at bounding box center [410, 608] width 820 height 39
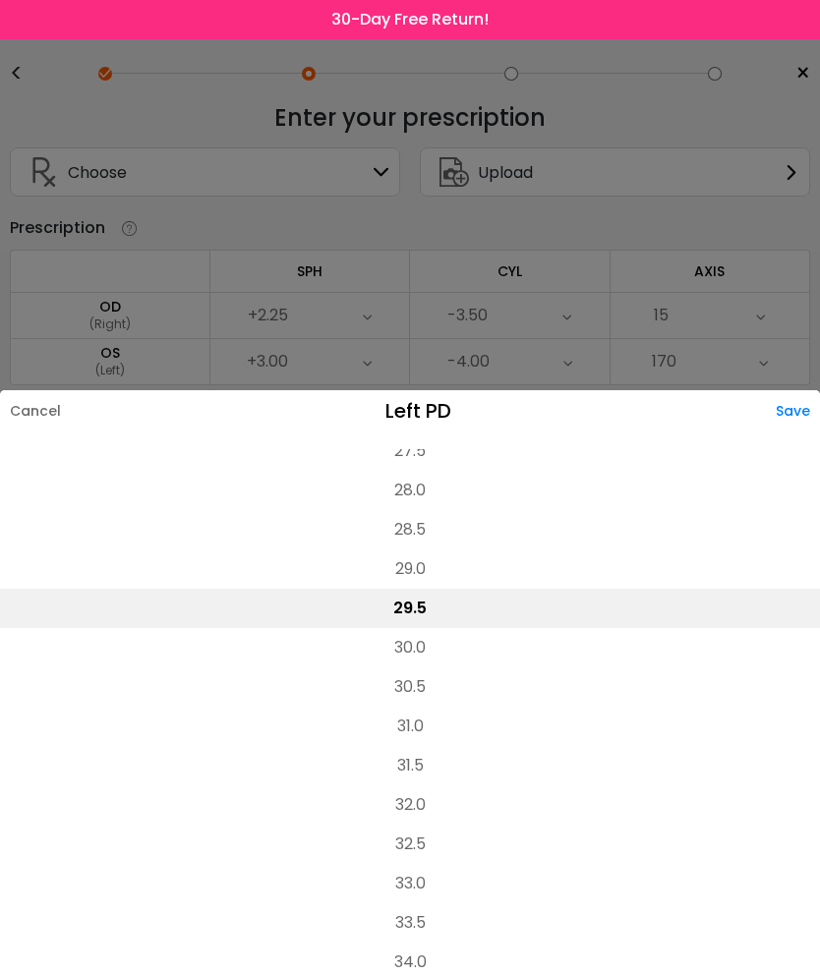
click at [787, 390] on div "Save" at bounding box center [798, 410] width 44 height 41
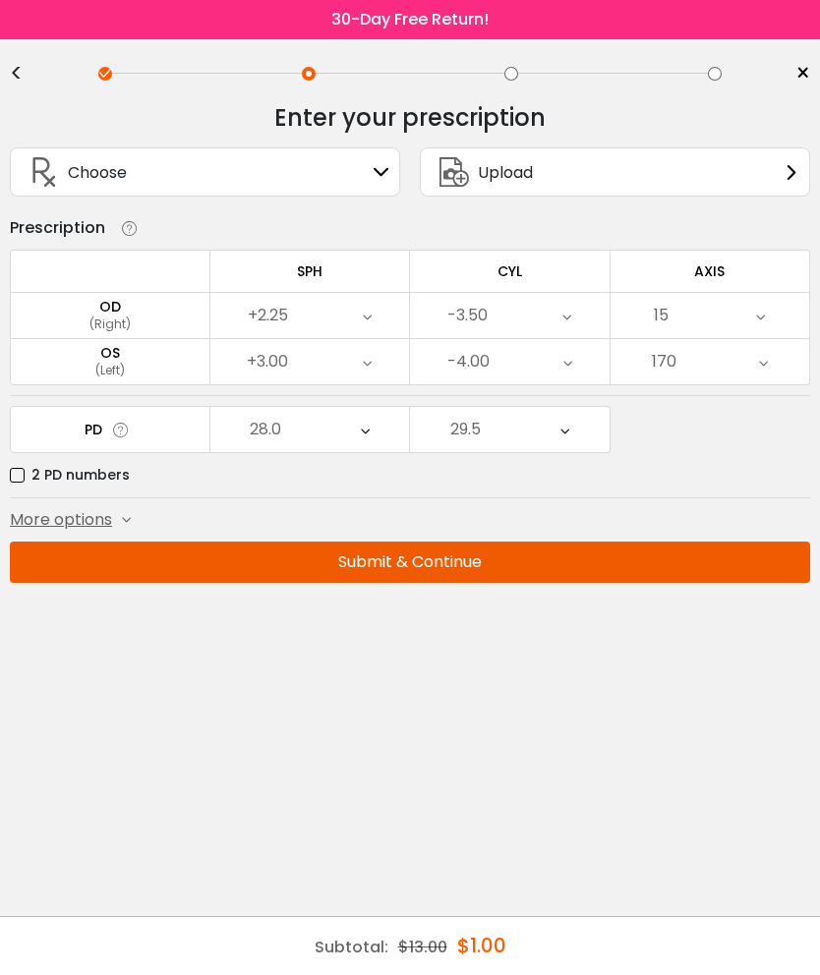
click at [417, 564] on button "Submit & Continue" at bounding box center [410, 562] width 800 height 41
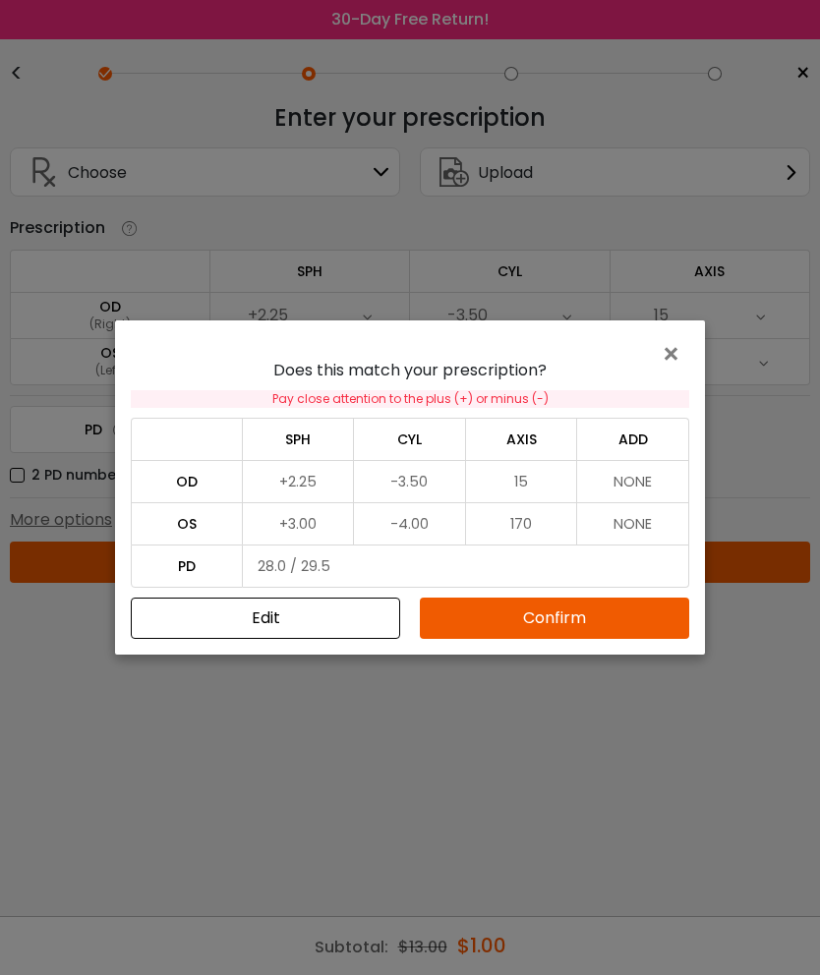
click at [557, 622] on button "Confirm" at bounding box center [554, 618] width 269 height 41
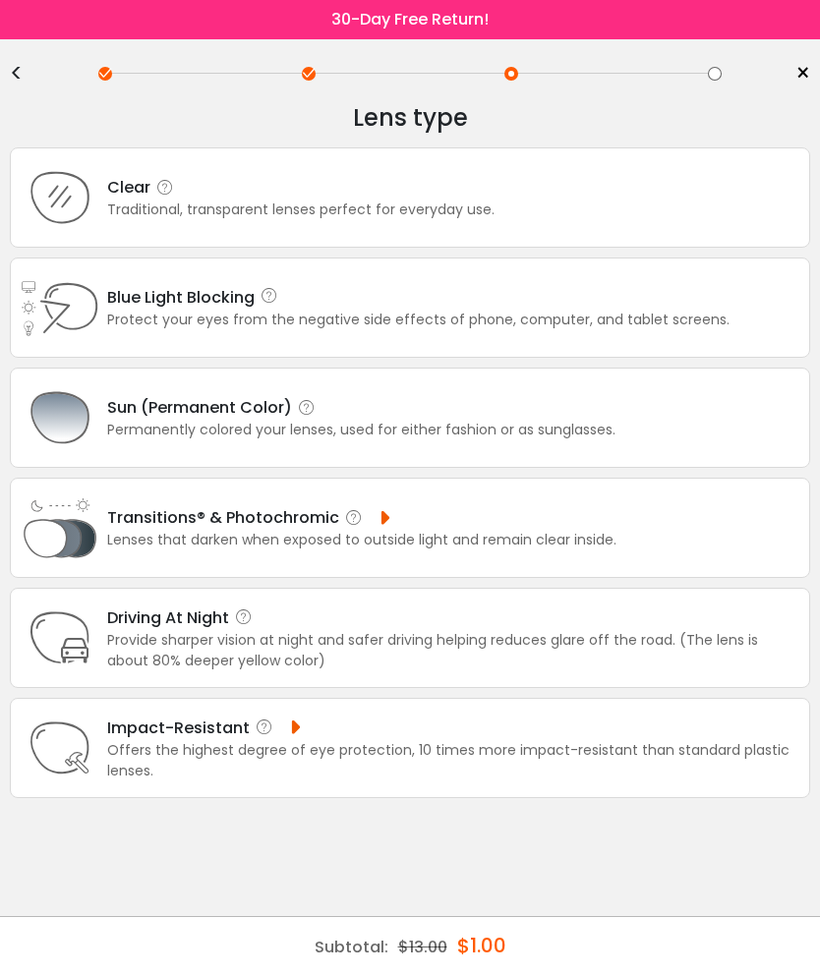
click at [683, 206] on div "Clear Traditional, transparent lenses perfect for everyday use." at bounding box center [410, 197] width 800 height 100
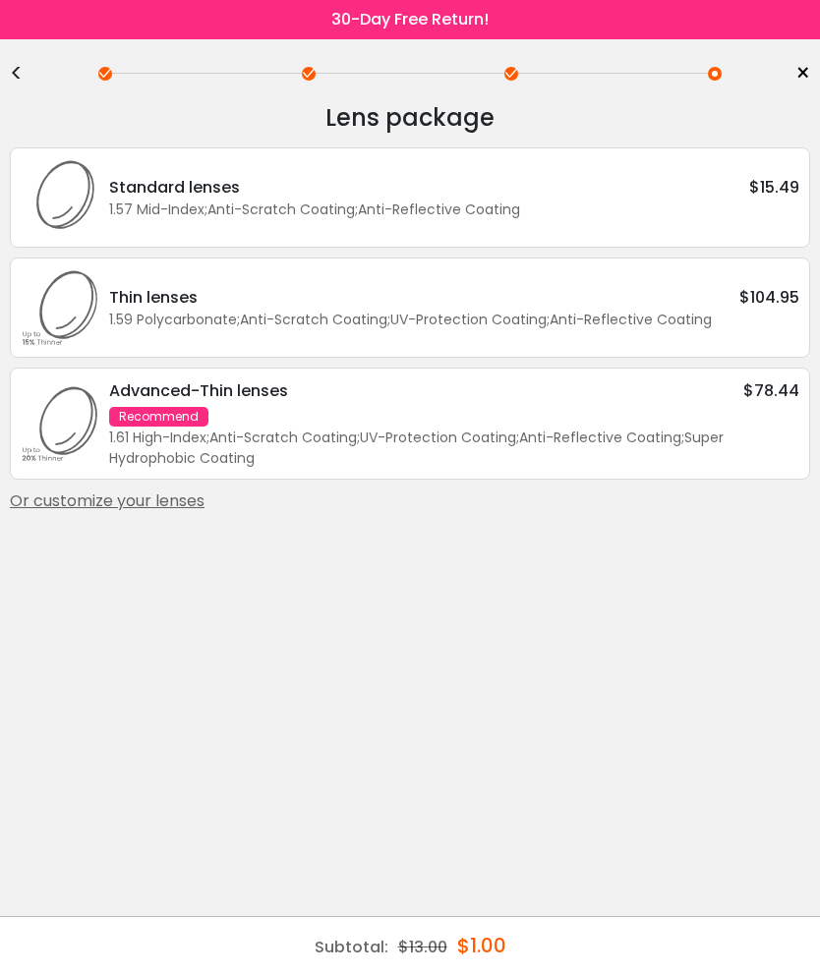
click at [195, 513] on div "Or customize your lenses" at bounding box center [410, 502] width 800 height 24
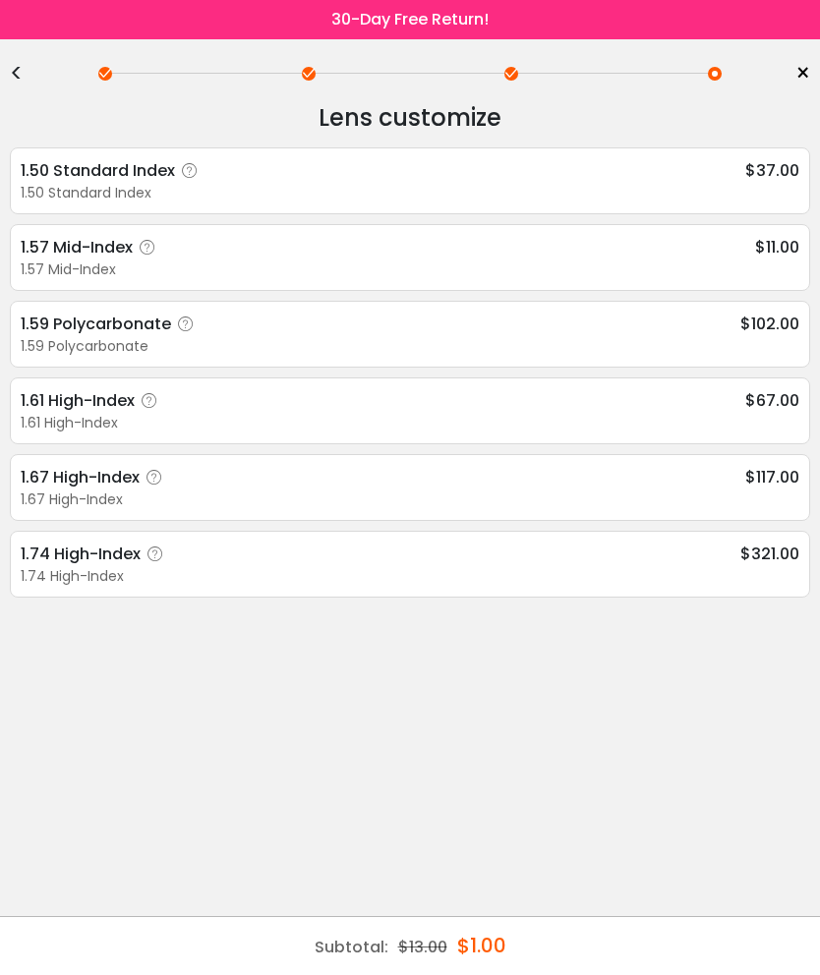
click at [690, 253] on div "1.57 Mid-Index $11.00" at bounding box center [410, 247] width 779 height 25
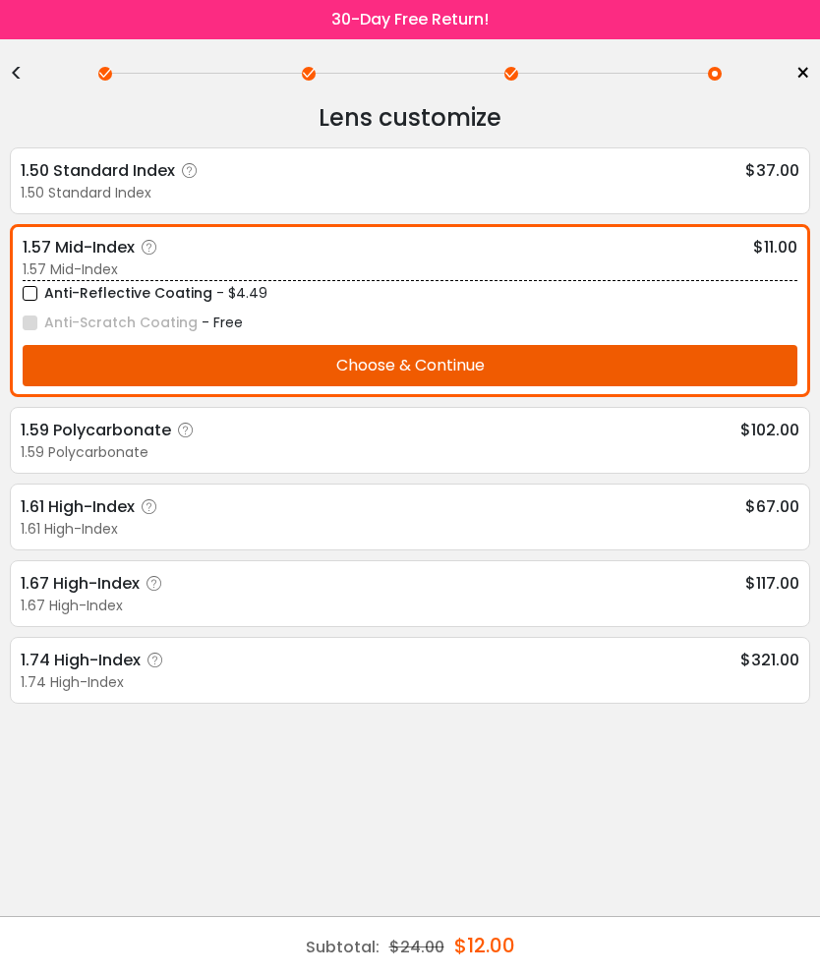
click at [579, 362] on button "Choose & Continue" at bounding box center [410, 365] width 775 height 41
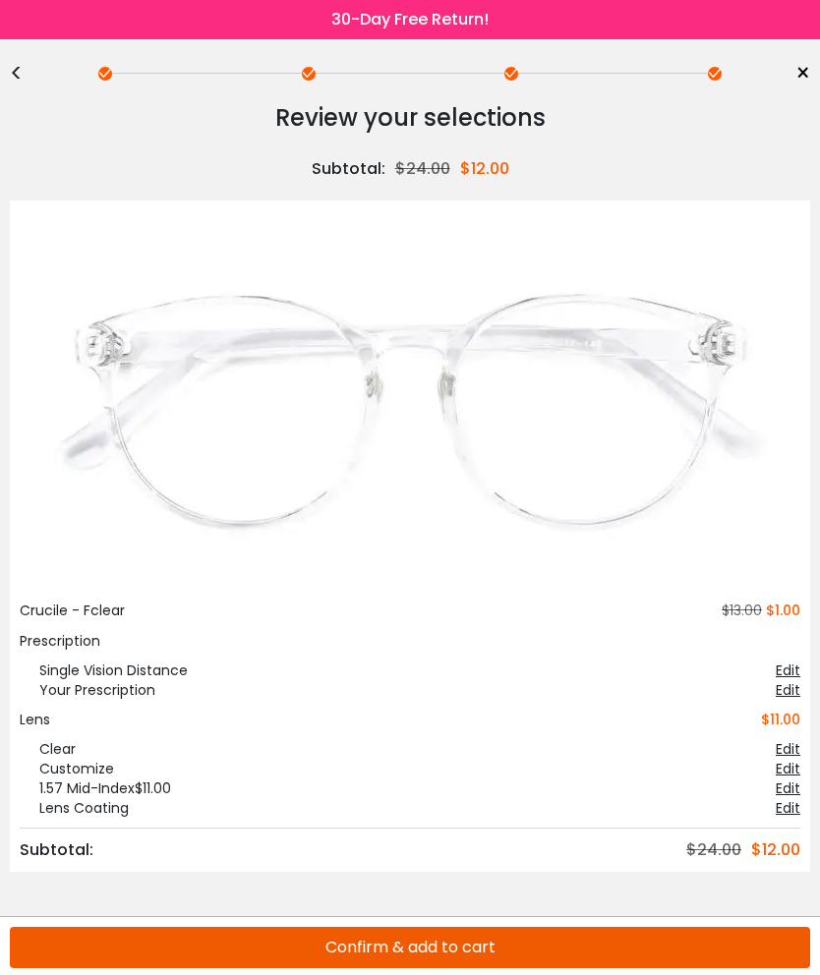
scroll to position [79, 0]
click at [468, 952] on button "Confirm & add to cart" at bounding box center [410, 947] width 800 height 41
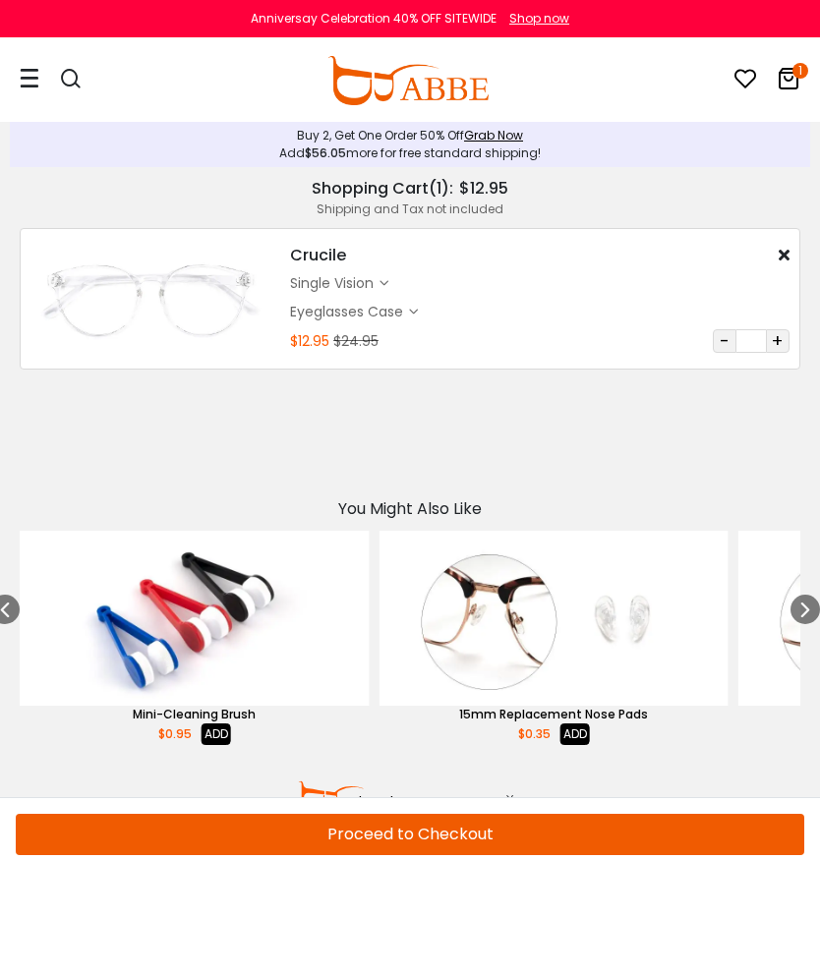
click at [462, 829] on button "Proceed to Checkout" at bounding box center [410, 834] width 788 height 41
